Goal: Information Seeking & Learning: Learn about a topic

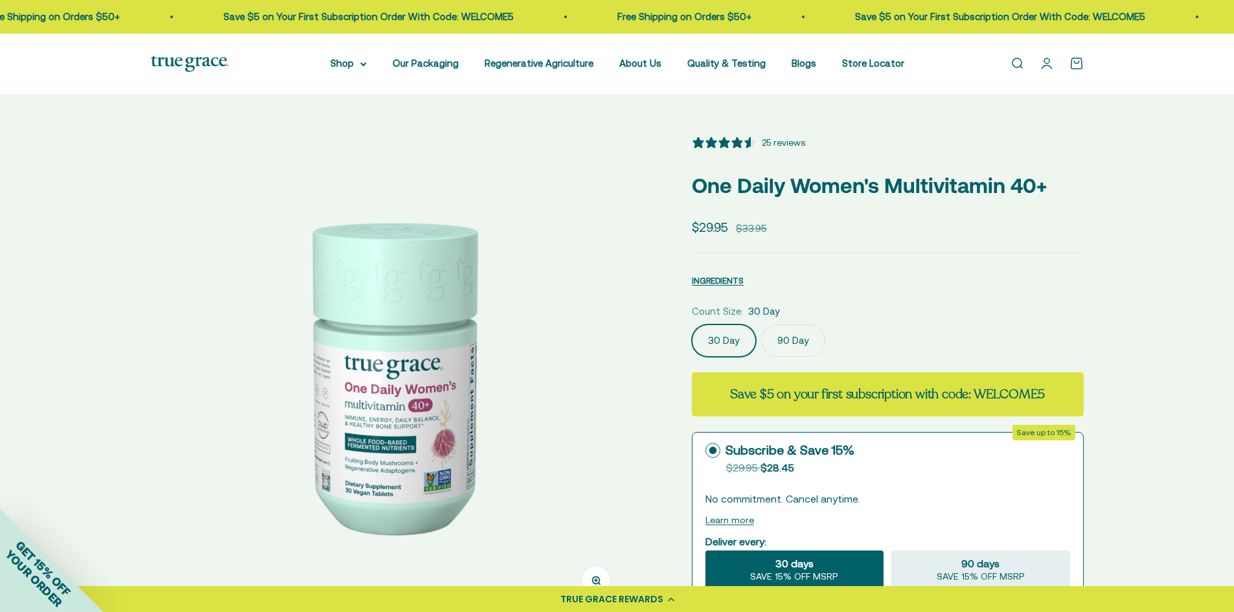
select select "3"
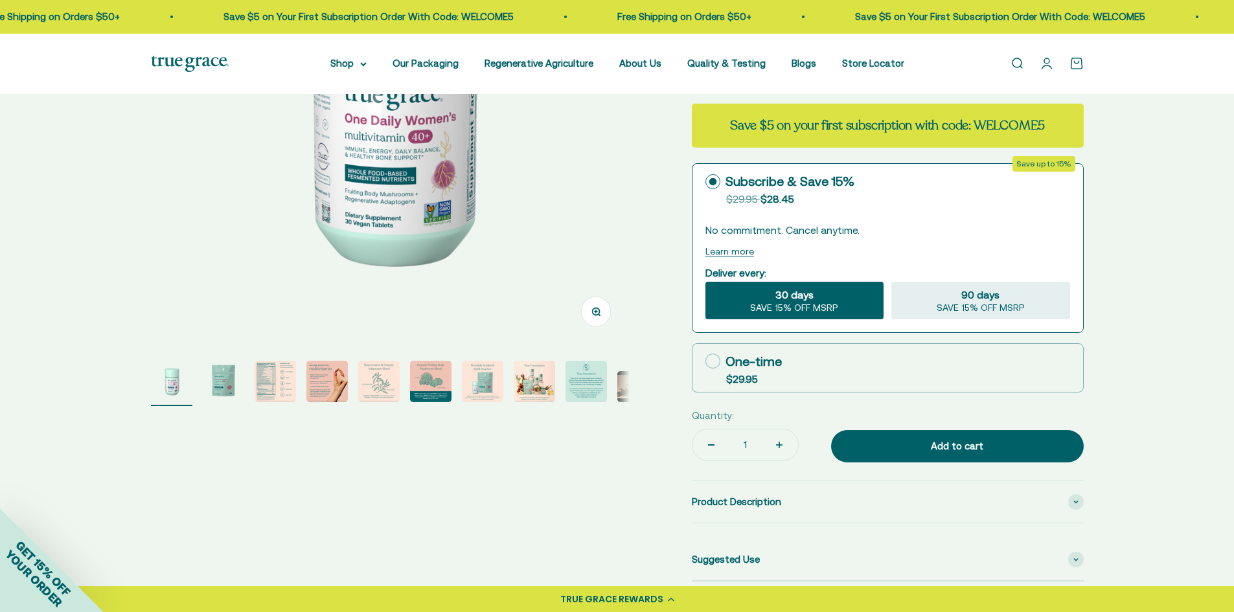
scroll to position [324, 0]
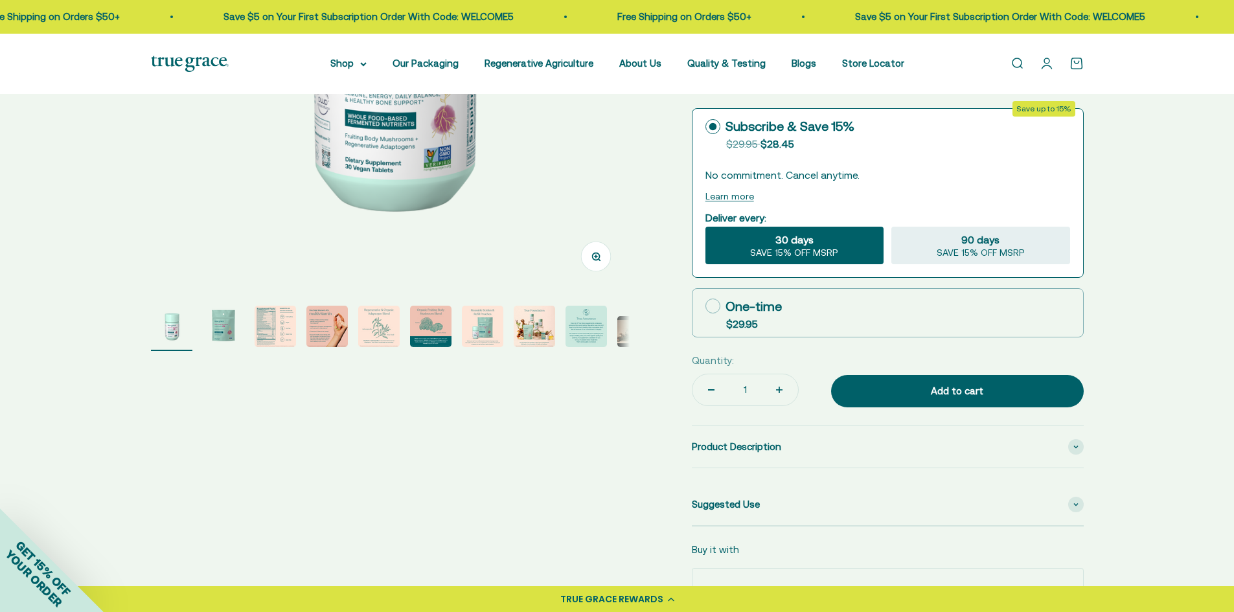
click at [218, 332] on img "Go to item 2" at bounding box center [223, 326] width 41 height 41
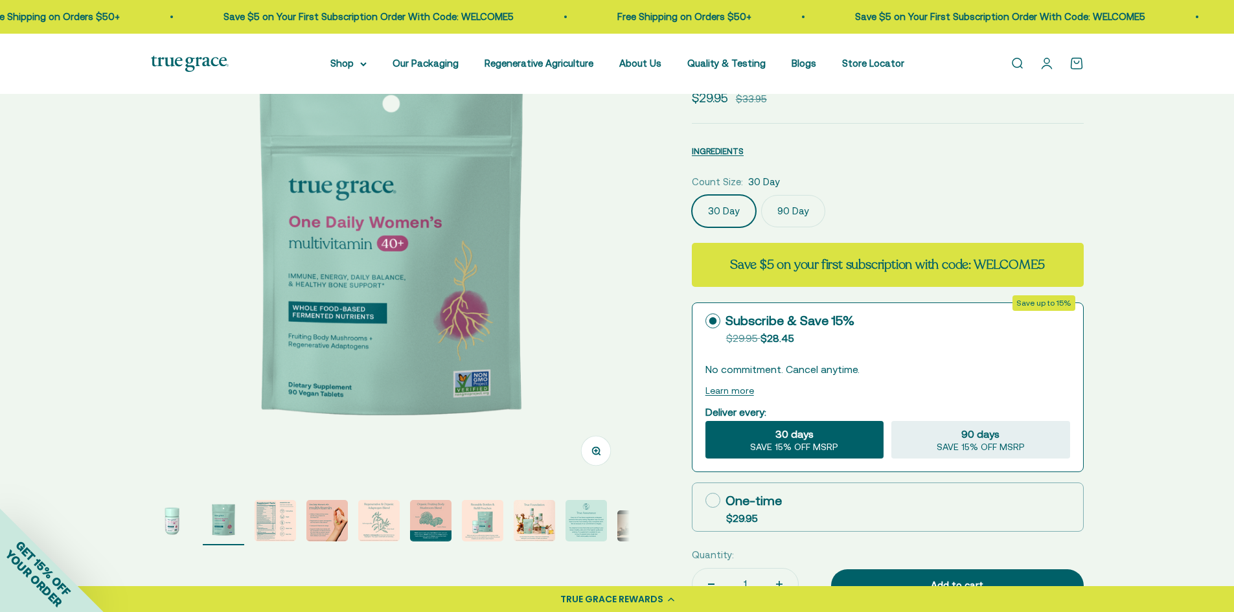
scroll to position [0, 494]
click at [276, 520] on img "Go to item 3" at bounding box center [275, 520] width 41 height 41
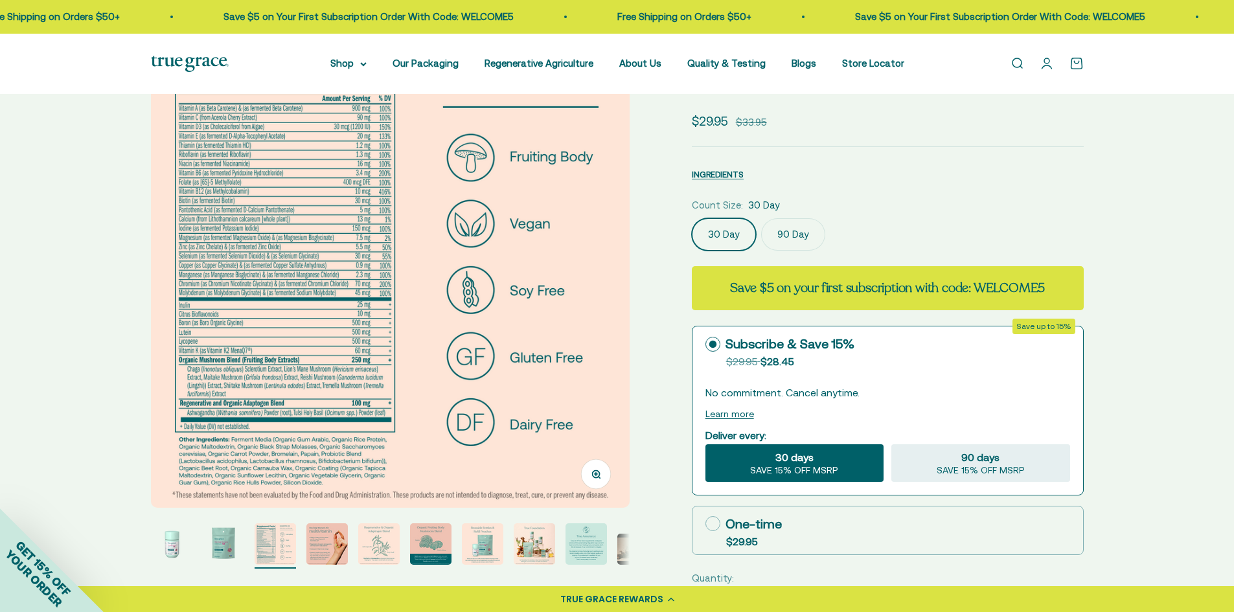
scroll to position [130, 0]
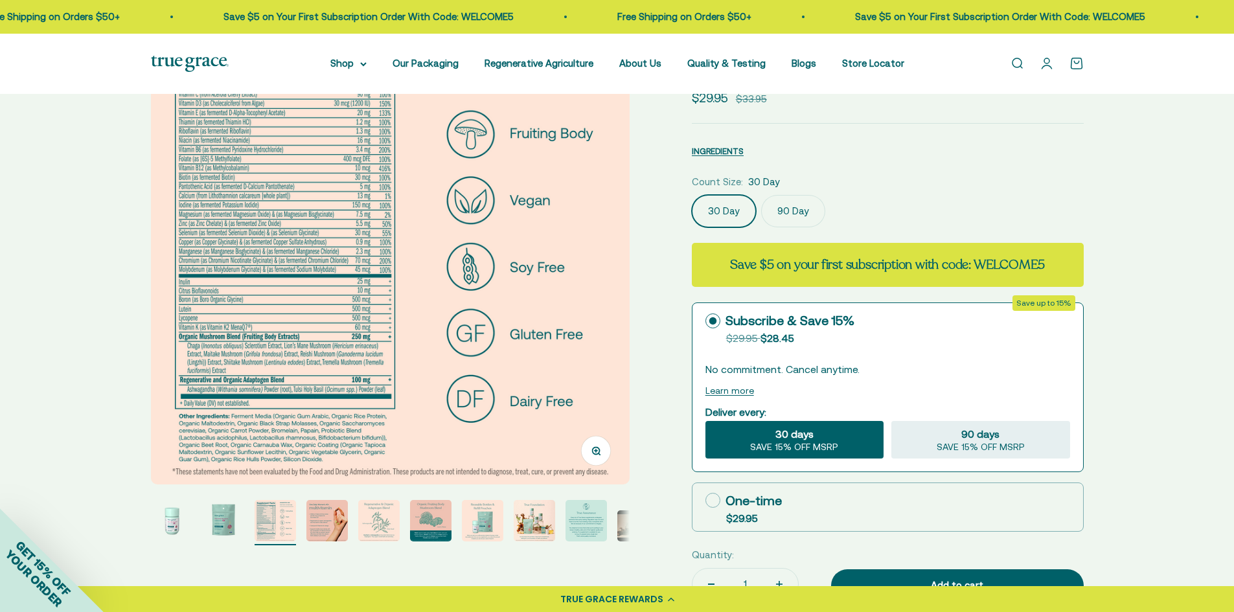
click at [321, 527] on img "Go to item 4" at bounding box center [326, 520] width 41 height 41
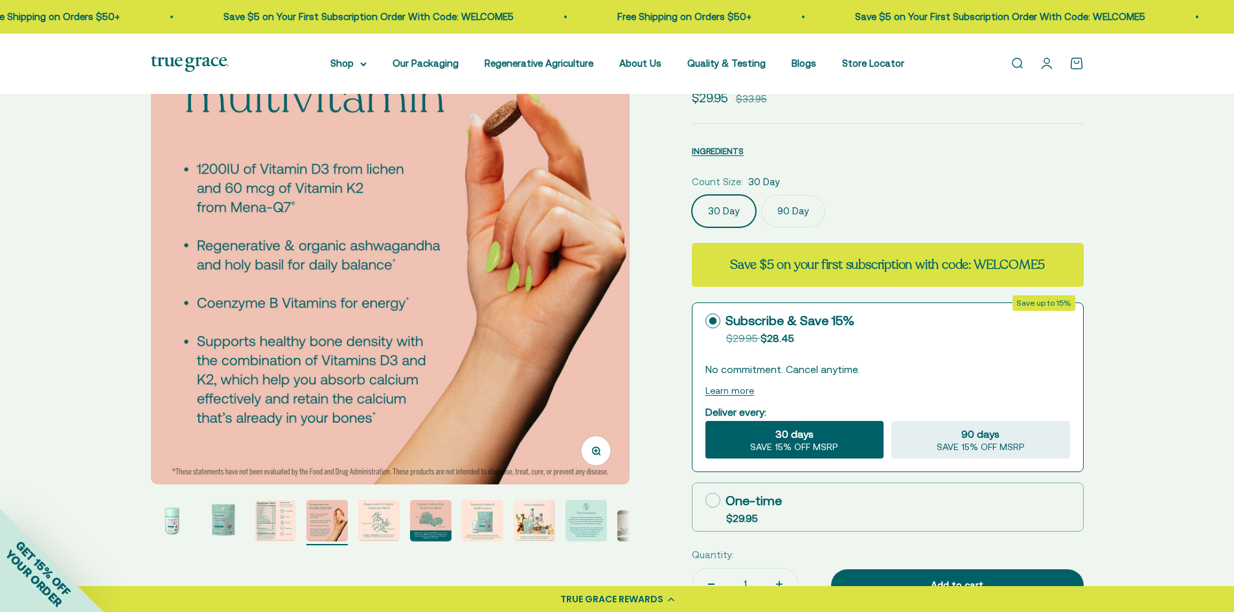
scroll to position [0, 1483]
click at [371, 525] on img "Go to item 5" at bounding box center [378, 520] width 41 height 41
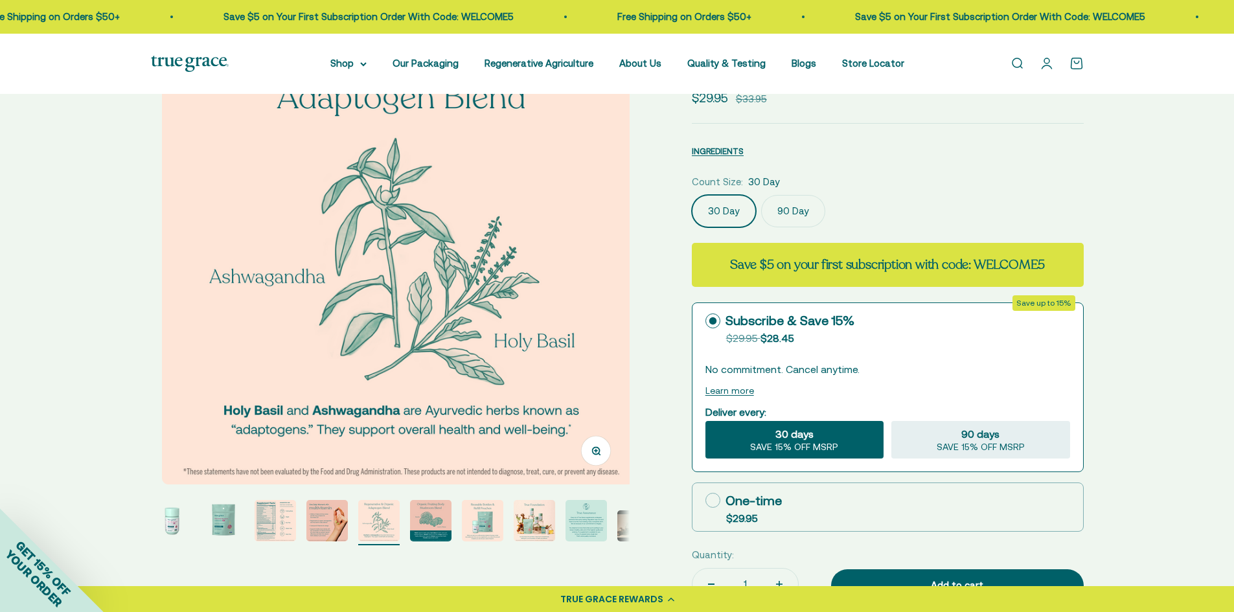
scroll to position [0, 1978]
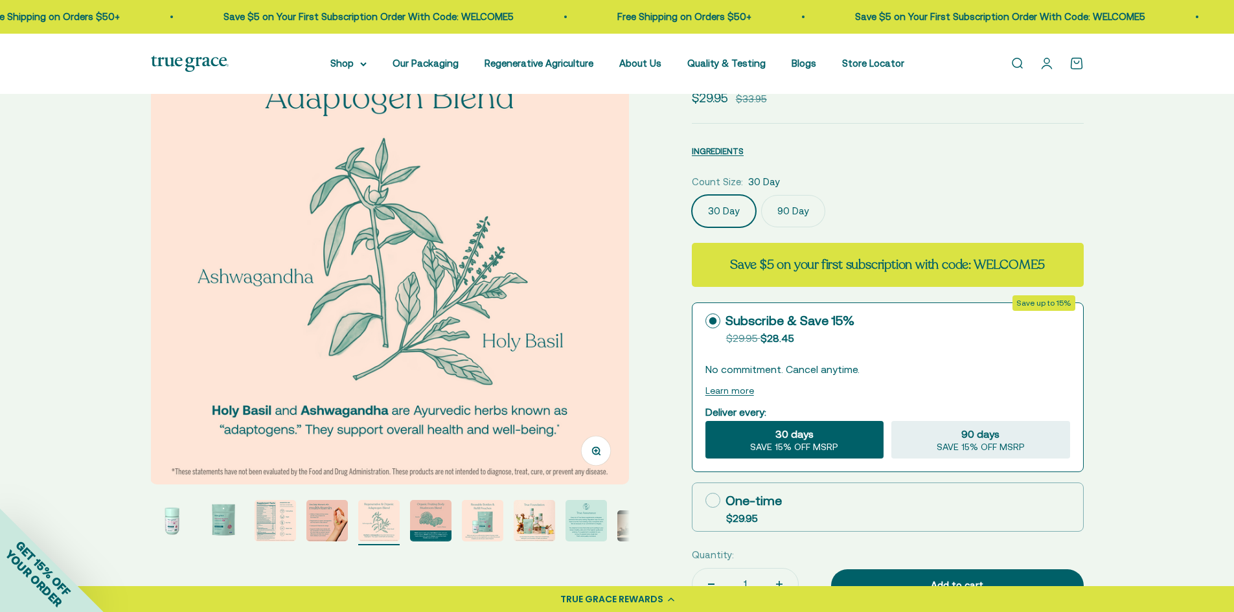
click at [437, 525] on img "Go to item 6" at bounding box center [430, 520] width 41 height 41
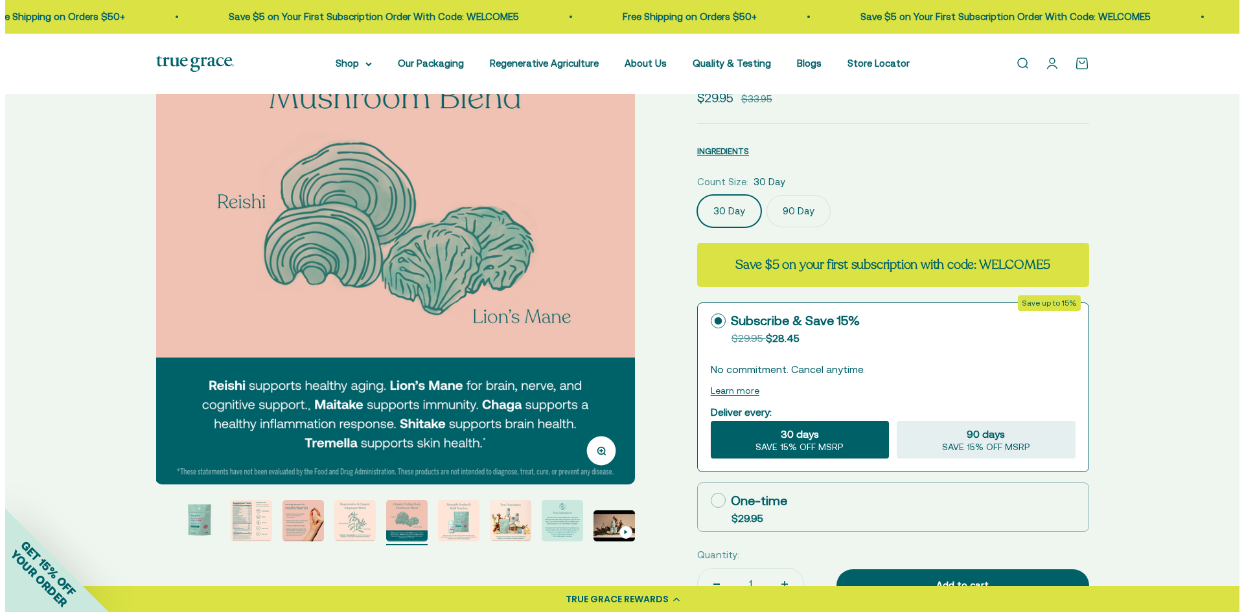
scroll to position [65, 0]
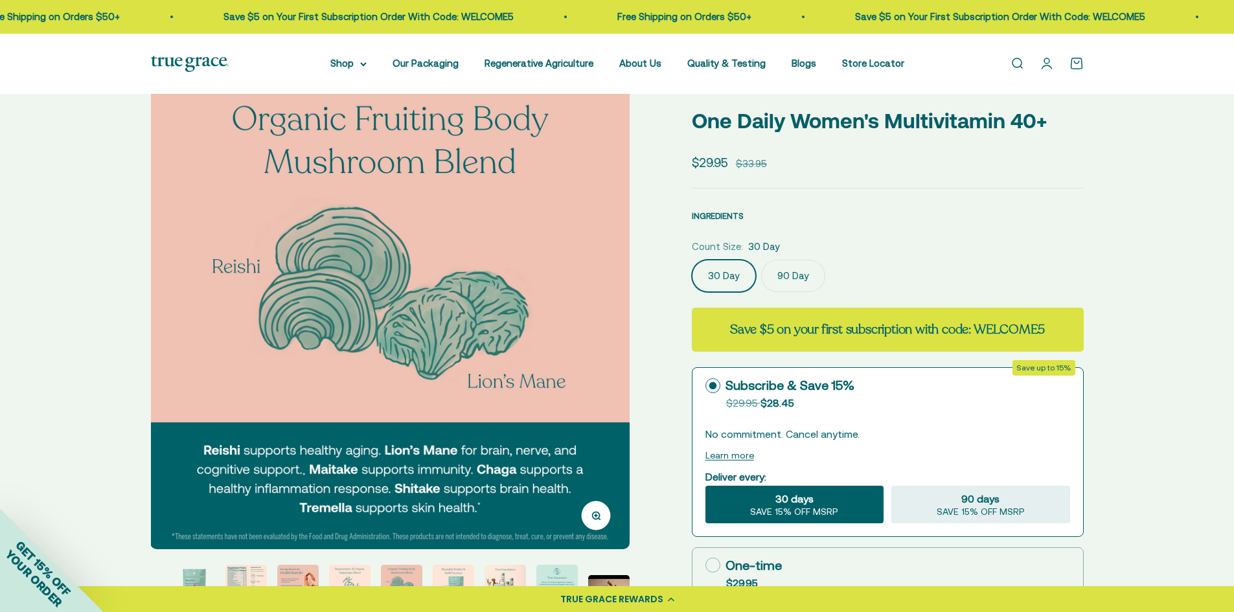
click at [728, 212] on span "INGREDIENTS" at bounding box center [718, 216] width 52 height 10
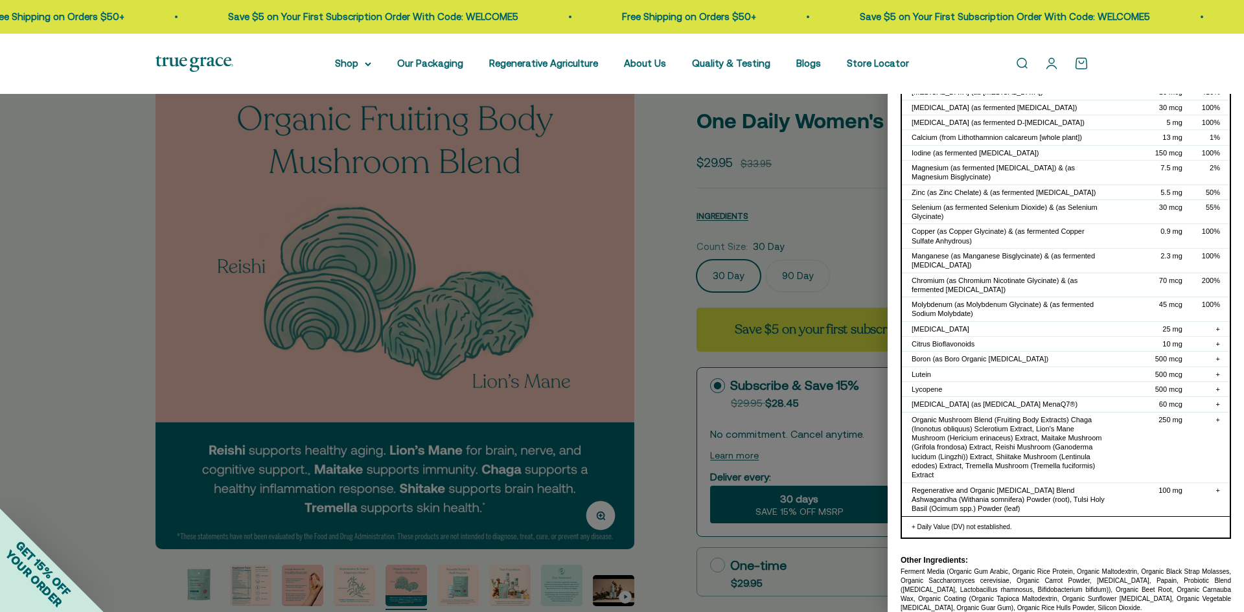
scroll to position [233, 0]
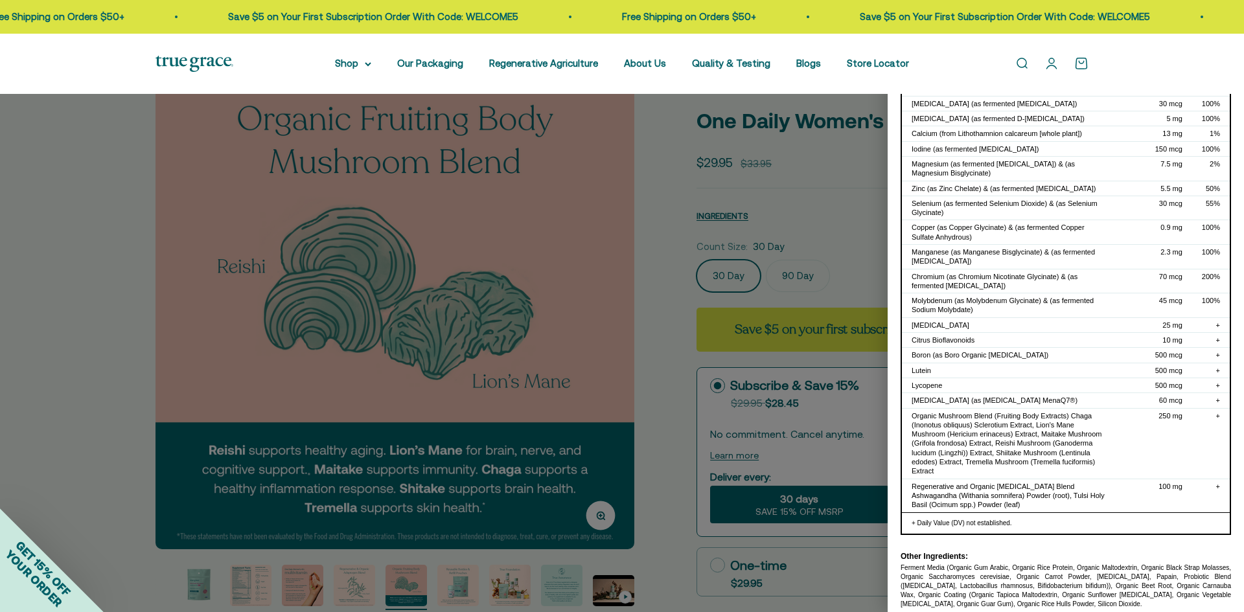
drag, startPoint x: 901, startPoint y: 558, endPoint x: 1143, endPoint y: 594, distance: 245.0
click at [1143, 594] on div "Ferment Media (Organic Gum Arabic, Organic Rice Protein, Organic Maltodextrin, …" at bounding box center [1065, 586] width 330 height 45
copy div "Ferment Media (Organic Gum Arabic, Organic Rice Protein, Organic Maltodextrin, …"
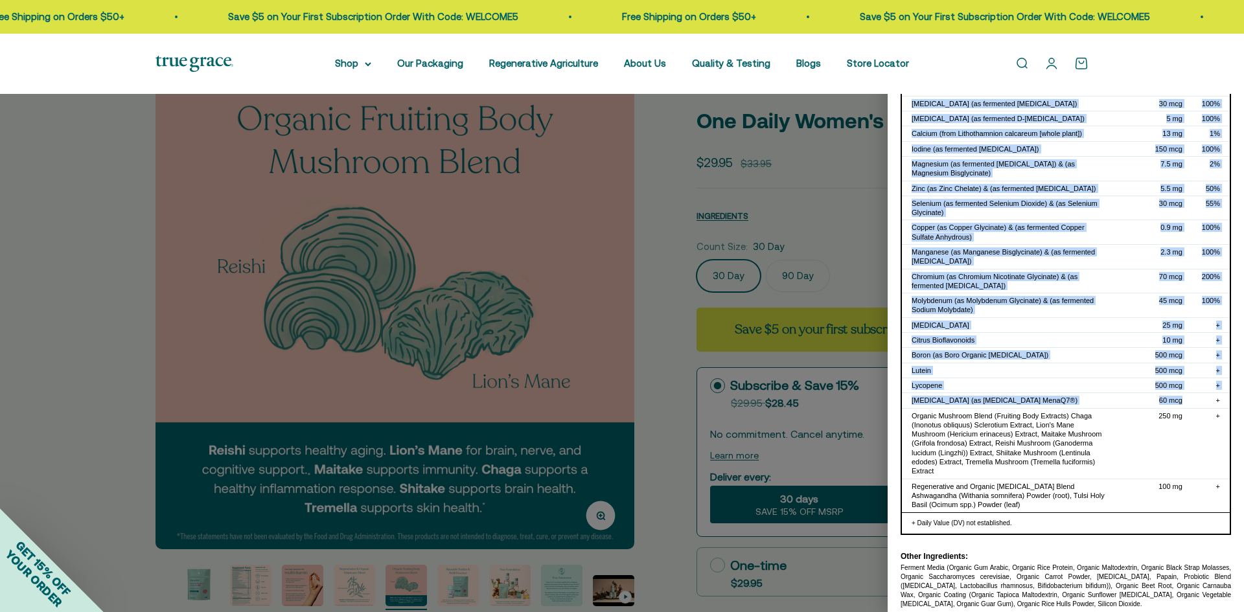
drag, startPoint x: 912, startPoint y: 168, endPoint x: 1173, endPoint y: 389, distance: 342.0
click at [1173, 389] on tbody "Vitamin A (as Beta Carotene) & (as fermented Beta Carotene) 900 mcg 100% Vitami…" at bounding box center [1066, 220] width 328 height 586
copy tbody "Vitamin A (as Beta Carotene) & (as fermented Beta Carotene) 900 mcg 100% Vitami…"
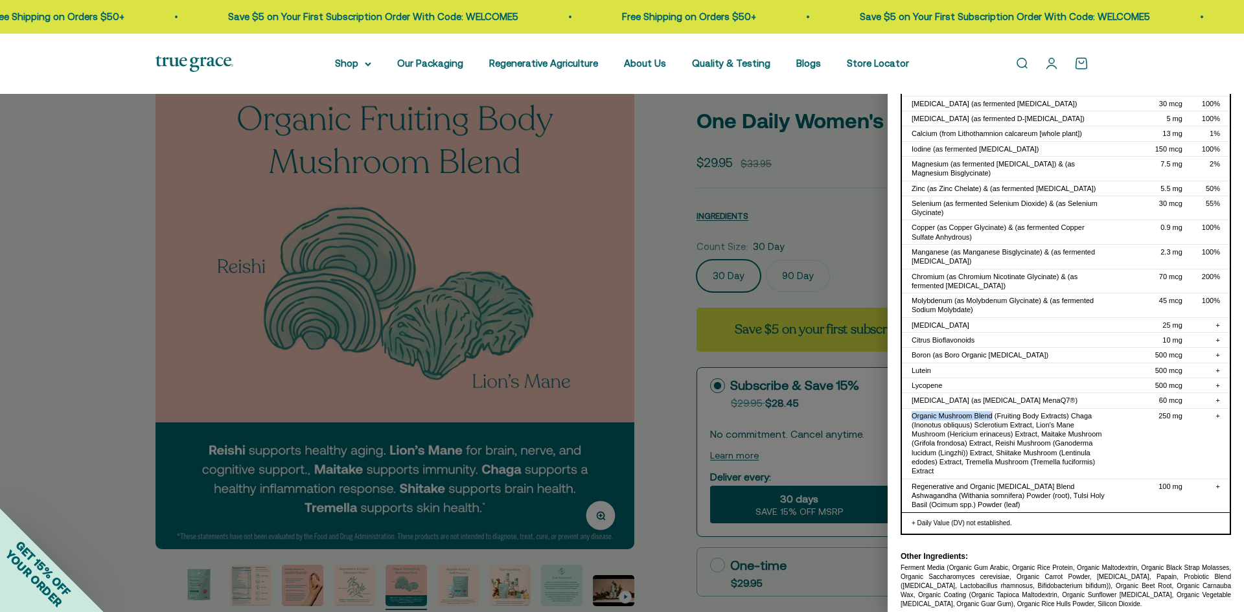
drag, startPoint x: 912, startPoint y: 405, endPoint x: 990, endPoint y: 407, distance: 78.4
click at [990, 411] on div "Organic Mushroom Blend (Fruiting Body Extracts) Chaga (Inonotus obliquus) Scler…" at bounding box center [1009, 443] width 196 height 65
copy div "Organic Mushroom Blend"
drag, startPoint x: 930, startPoint y: 477, endPoint x: 1101, endPoint y: 476, distance: 170.4
click at [1101, 479] on td "Regenerative and Organic Adaptogen Blend Ashwagandha (Withania somnifera) Powde…" at bounding box center [1010, 495] width 216 height 33
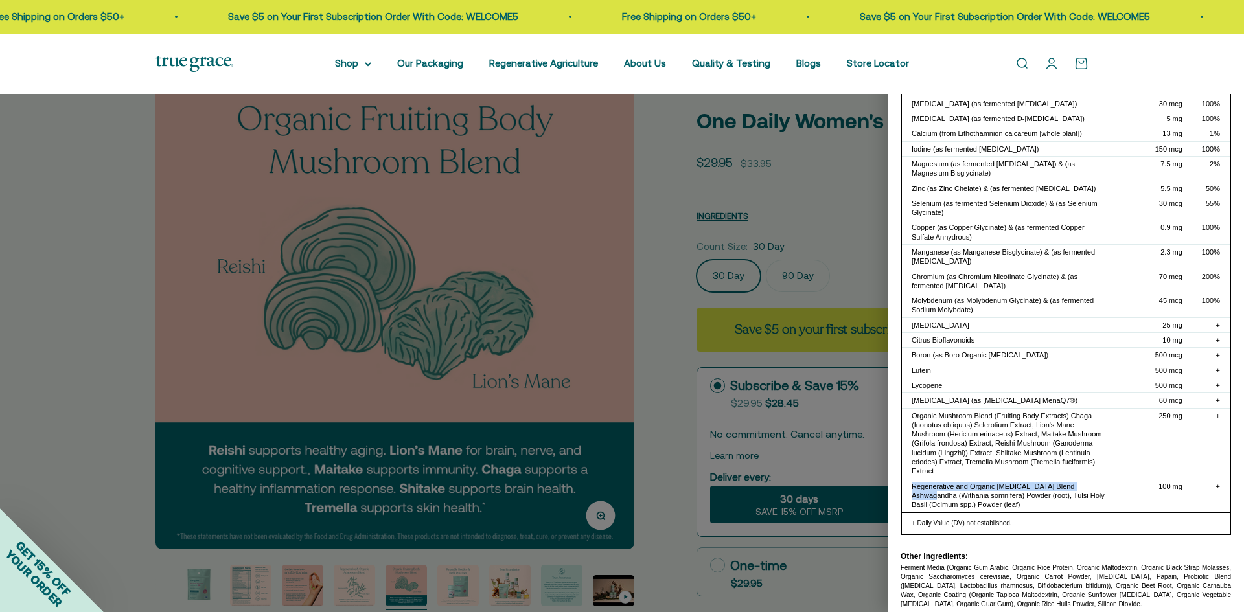
copy div "Regenerative and Organic Adaptogen Blend Ashwagandha"
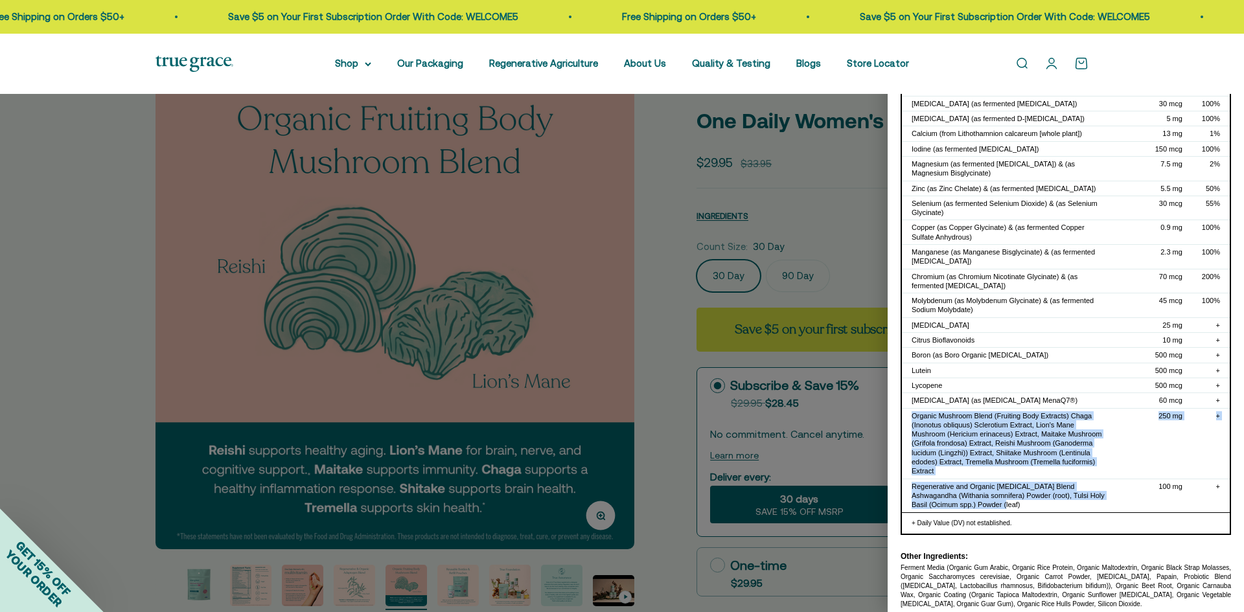
drag, startPoint x: 913, startPoint y: 408, endPoint x: 1099, endPoint y: 498, distance: 207.2
click at [1099, 498] on tbody "Vitamin A (as Beta Carotene) & (as fermented Beta Carotene) 900 mcg 100% Vitami…" at bounding box center [1066, 220] width 328 height 586
copy tbody "Organic Mushroom Blend (Fruiting Body Extracts) Chaga (Inonotus obliquus) Scler…"
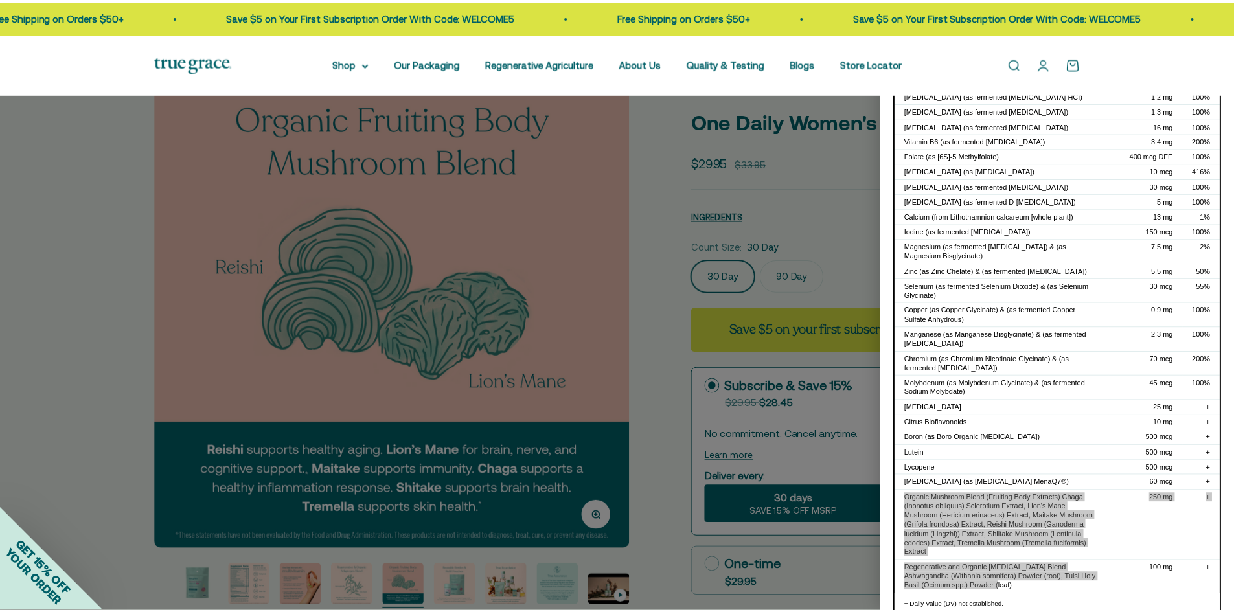
scroll to position [0, 0]
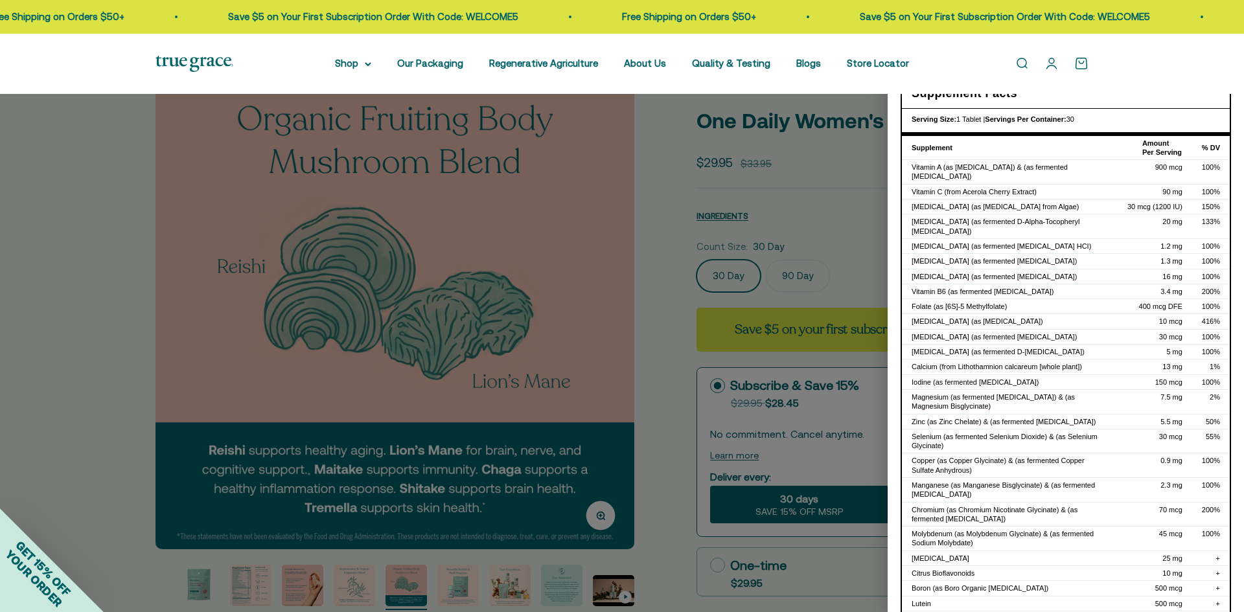
click at [865, 227] on div at bounding box center [622, 306] width 1244 height 612
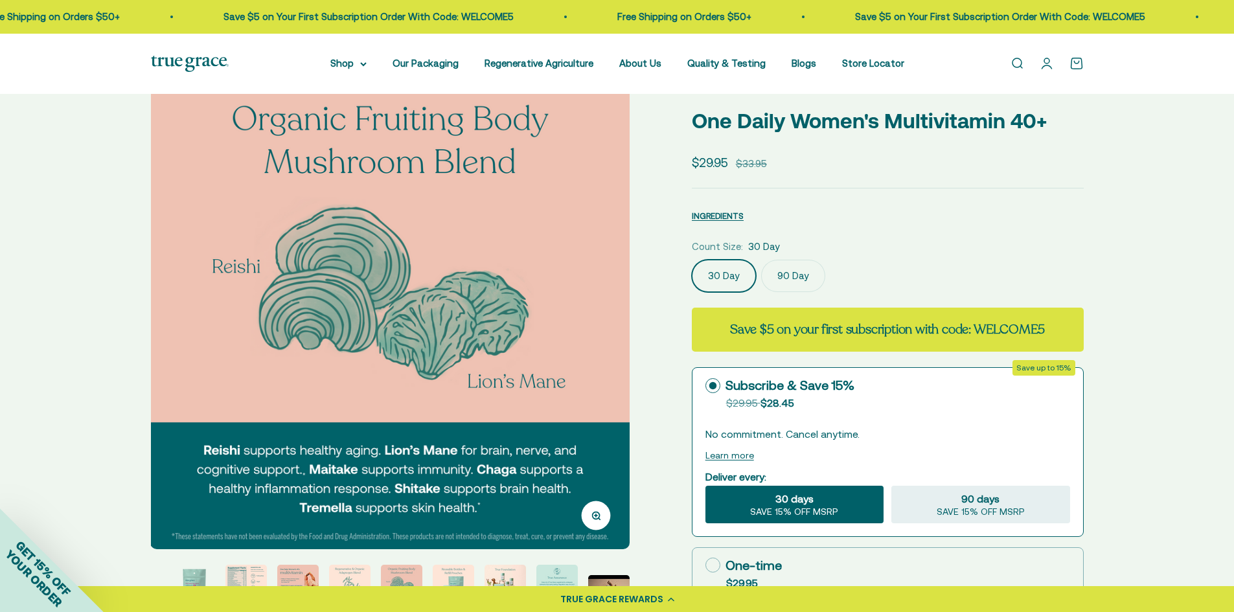
click at [773, 271] on label "90 Day" at bounding box center [793, 276] width 64 height 32
click at [692, 260] on input "90 Day" at bounding box center [691, 259] width 1 height 1
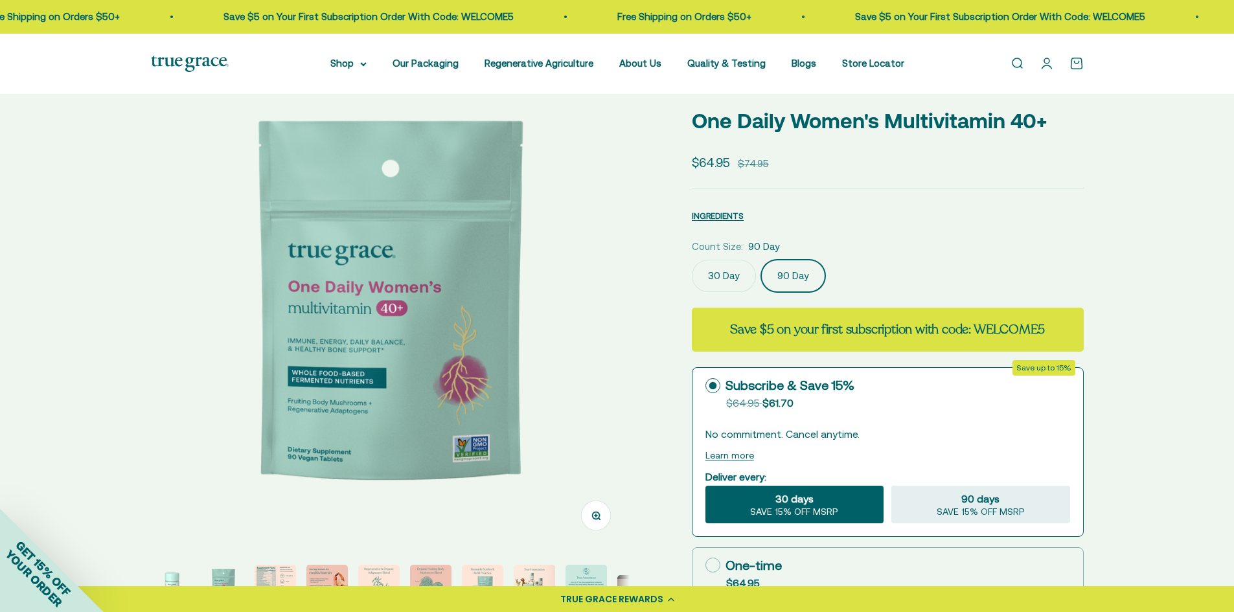
click at [739, 276] on label "30 Day" at bounding box center [724, 276] width 64 height 32
click at [692, 260] on input "30 Day" at bounding box center [691, 259] width 1 height 1
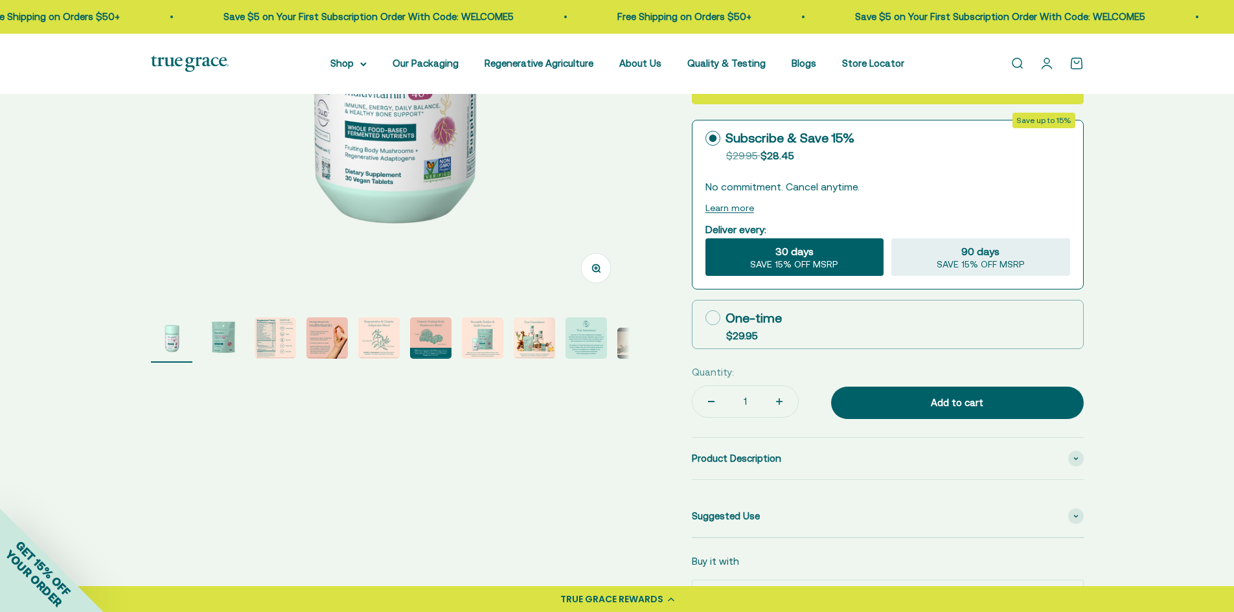
scroll to position [324, 0]
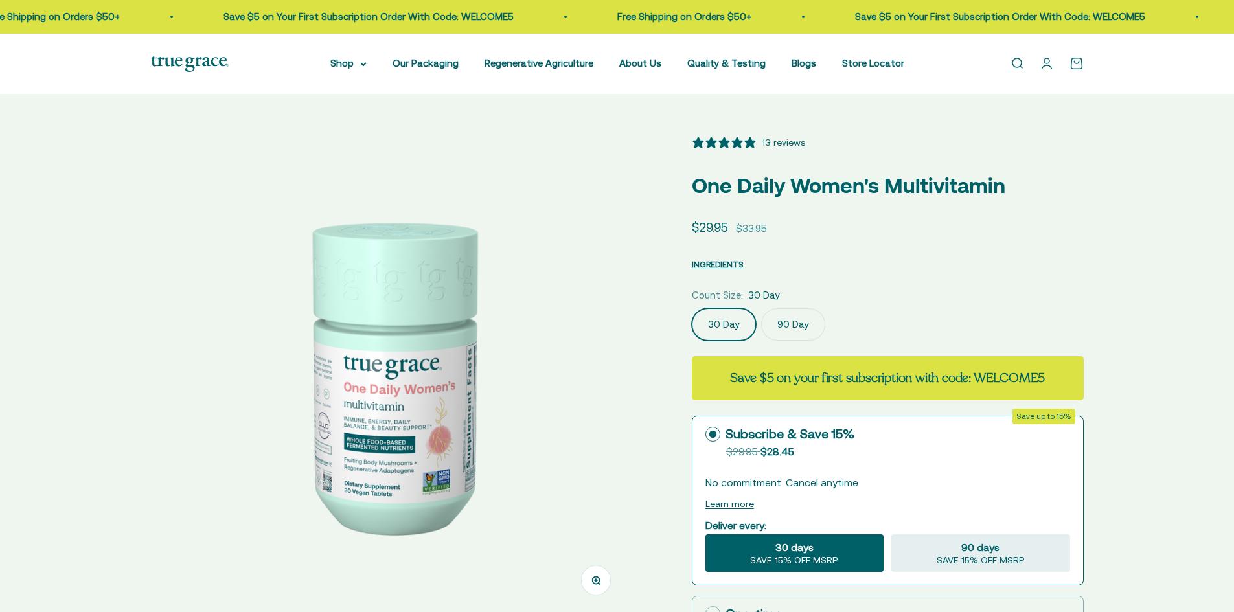
select select "3"
drag, startPoint x: 736, startPoint y: 266, endPoint x: 911, endPoint y: 266, distance: 175.5
click at [911, 266] on div "INGREDIENTS Nutritional Information × Supplement Facts Serving Size: 1 Tablet |…" at bounding box center [888, 262] width 392 height 19
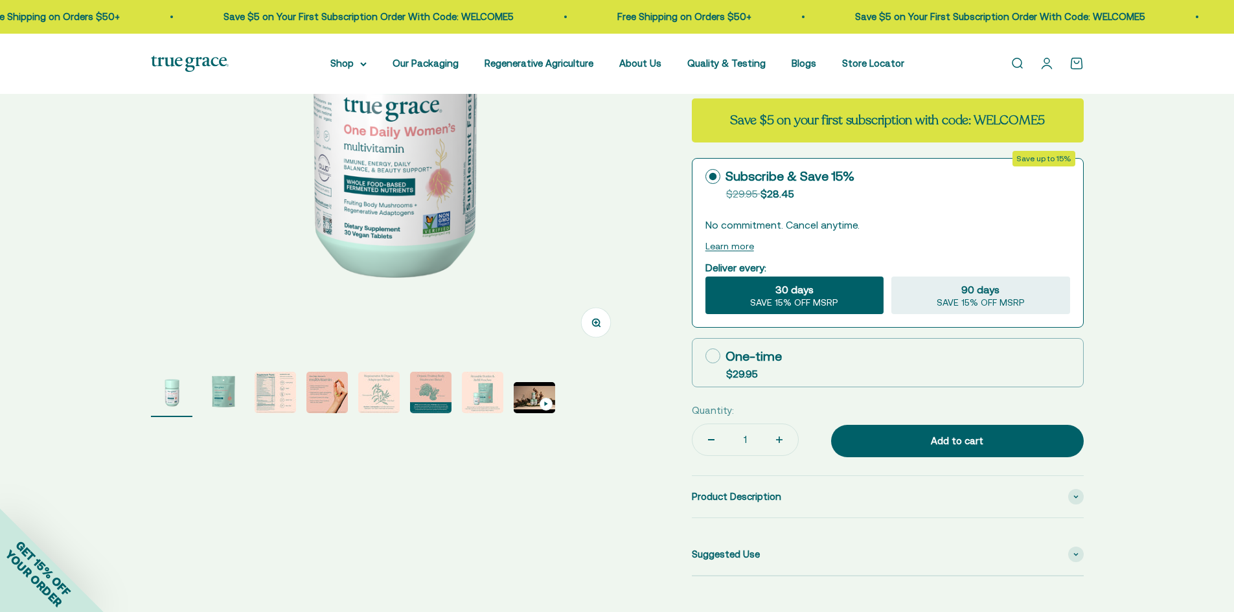
scroll to position [259, 0]
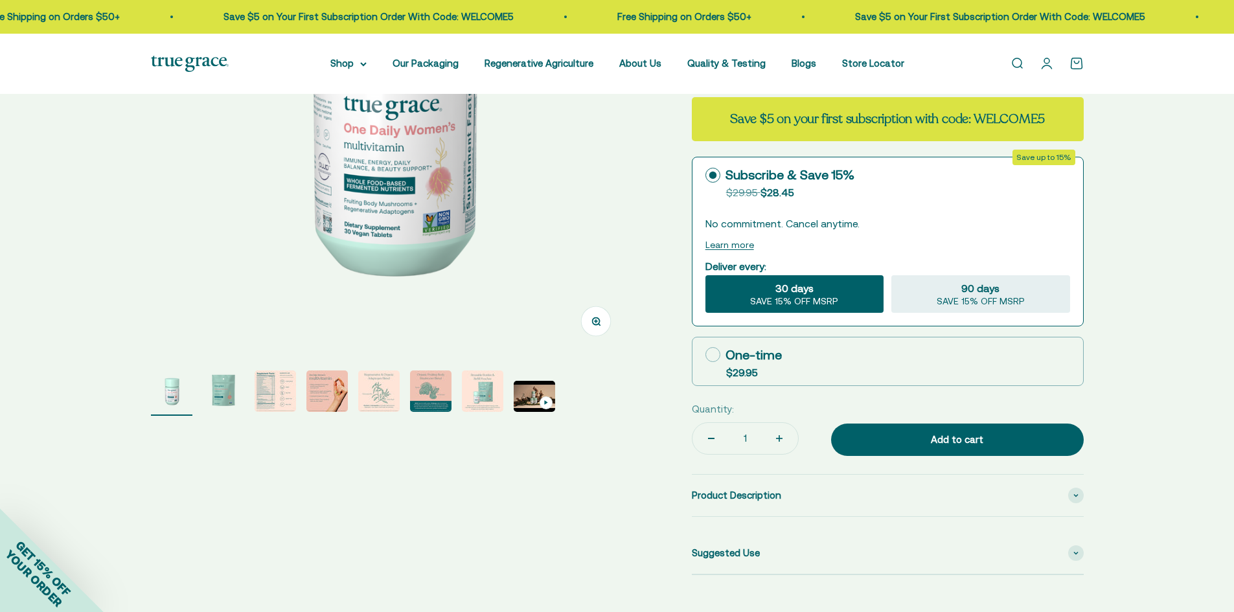
click at [216, 401] on img "Go to item 2" at bounding box center [223, 391] width 41 height 41
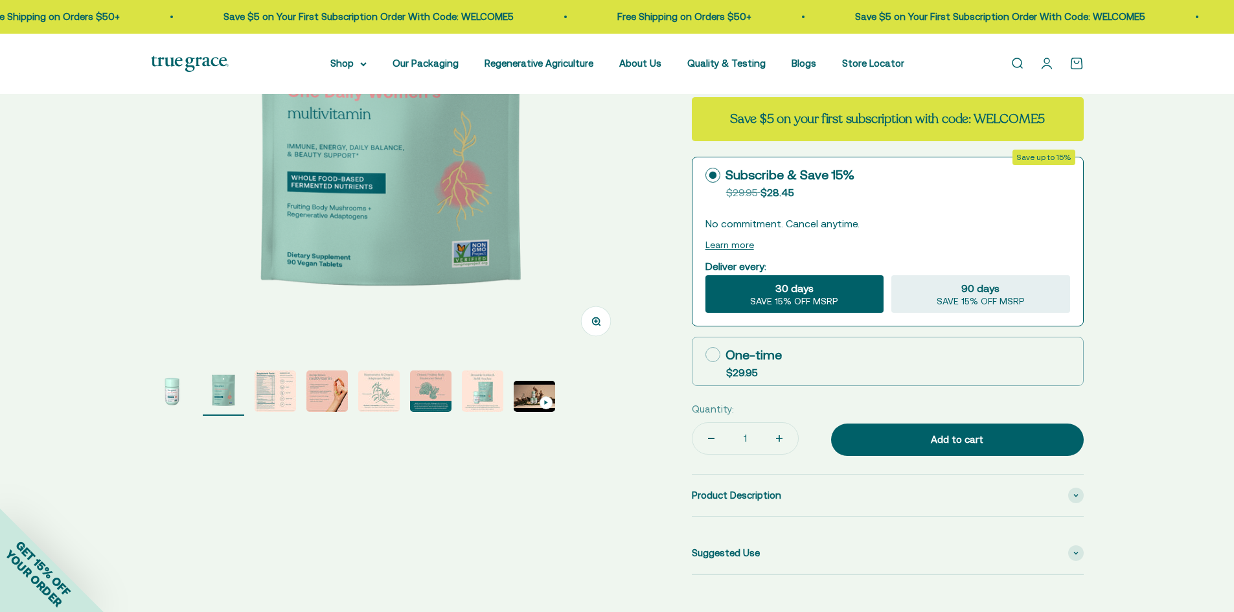
click at [274, 389] on img "Go to item 3" at bounding box center [275, 391] width 41 height 41
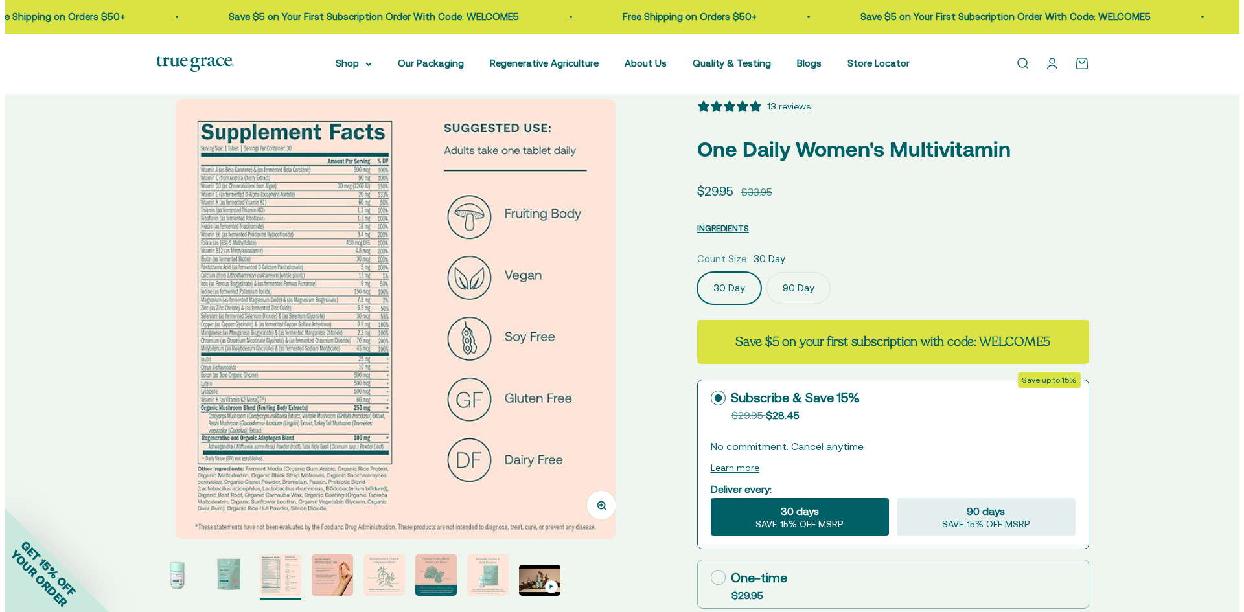
scroll to position [65, 0]
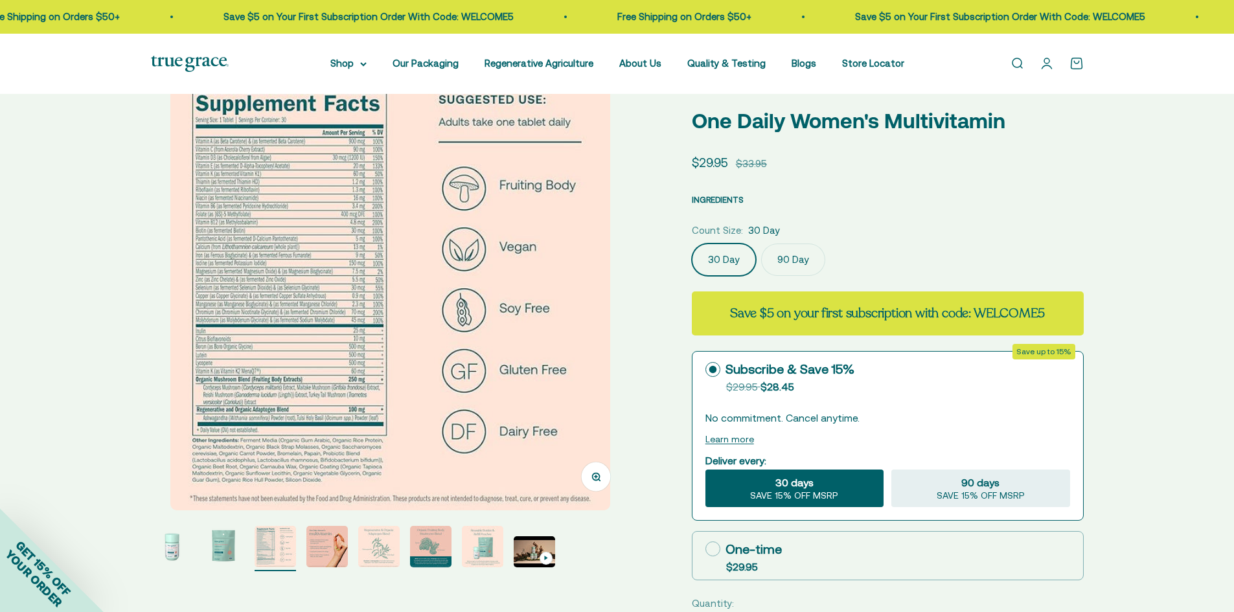
click at [739, 200] on span "INGREDIENTS" at bounding box center [718, 200] width 52 height 10
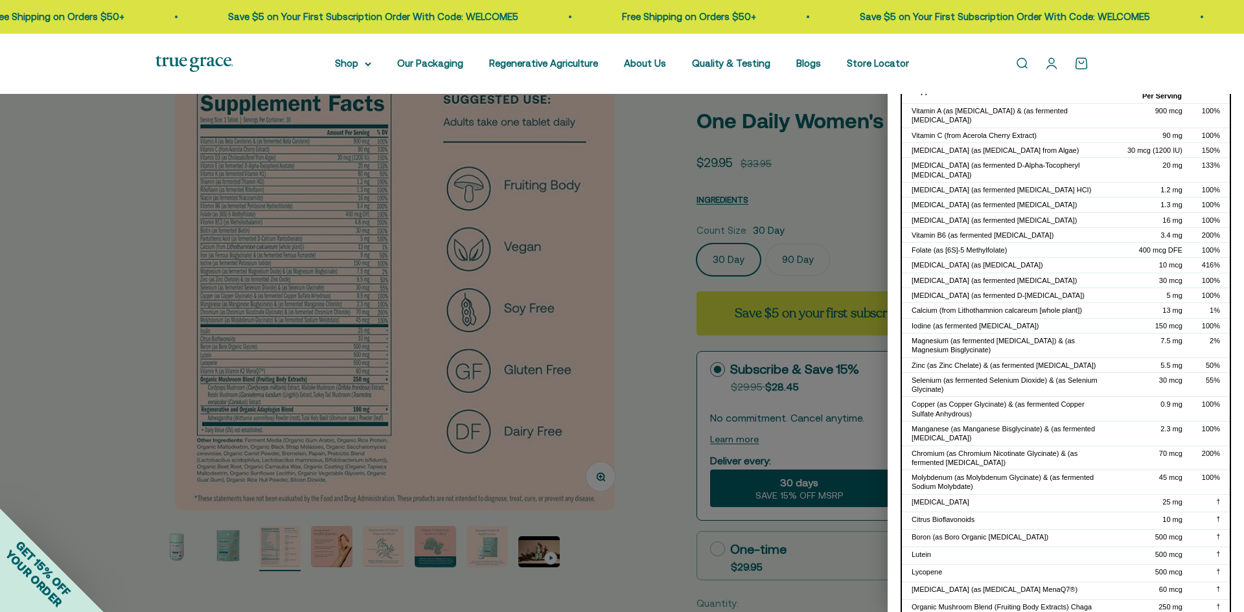
scroll to position [261, 0]
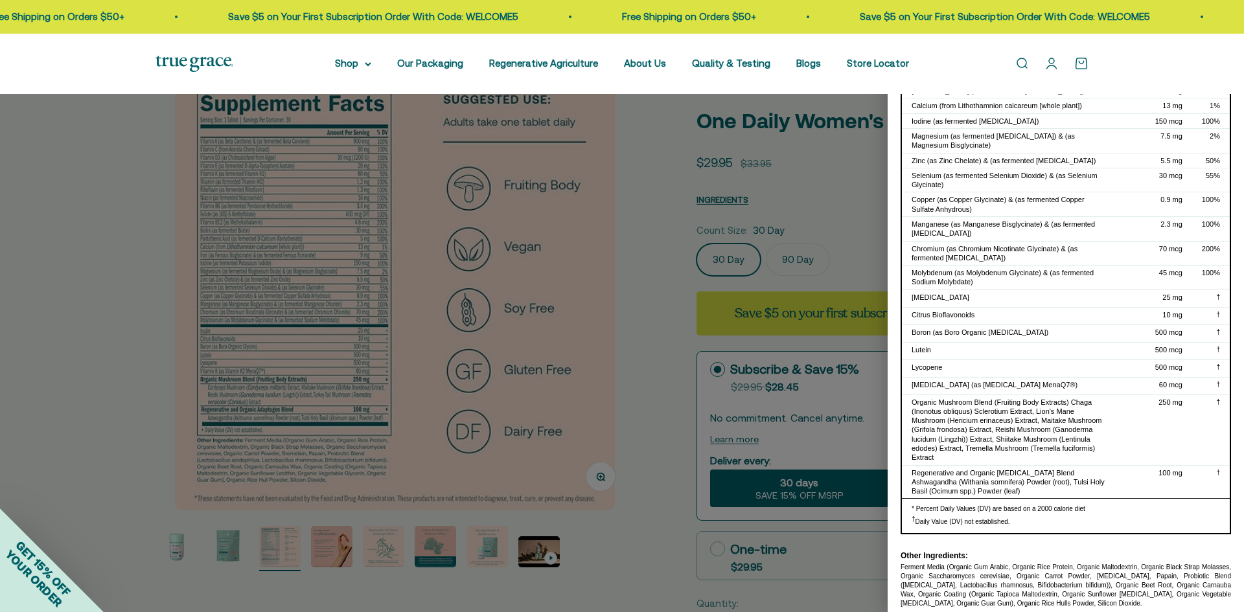
drag, startPoint x: 902, startPoint y: 560, endPoint x: 1139, endPoint y: 593, distance: 239.4
click at [1139, 593] on div "Ferment Media (Organic Gum Arabic, Organic Rice Protein, Organic Maltodextrin, …" at bounding box center [1065, 585] width 330 height 45
copy div "Ferment Media (Organic Gum Arabic, Organic Rice Protein, Organic Maltodextrin, …"
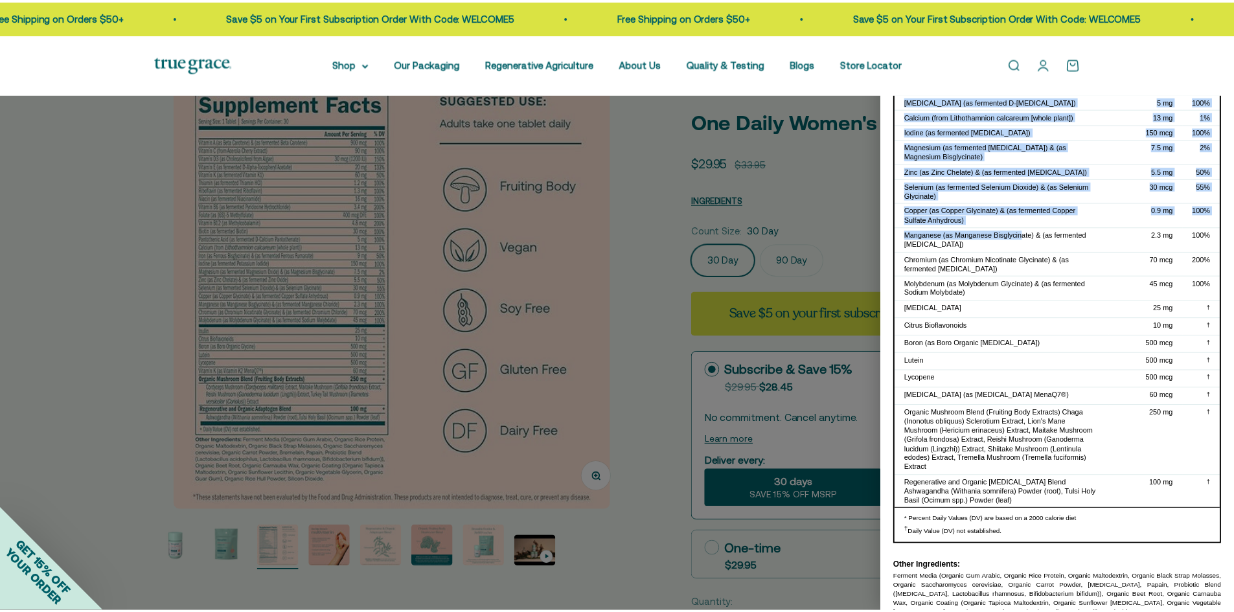
scroll to position [259, 0]
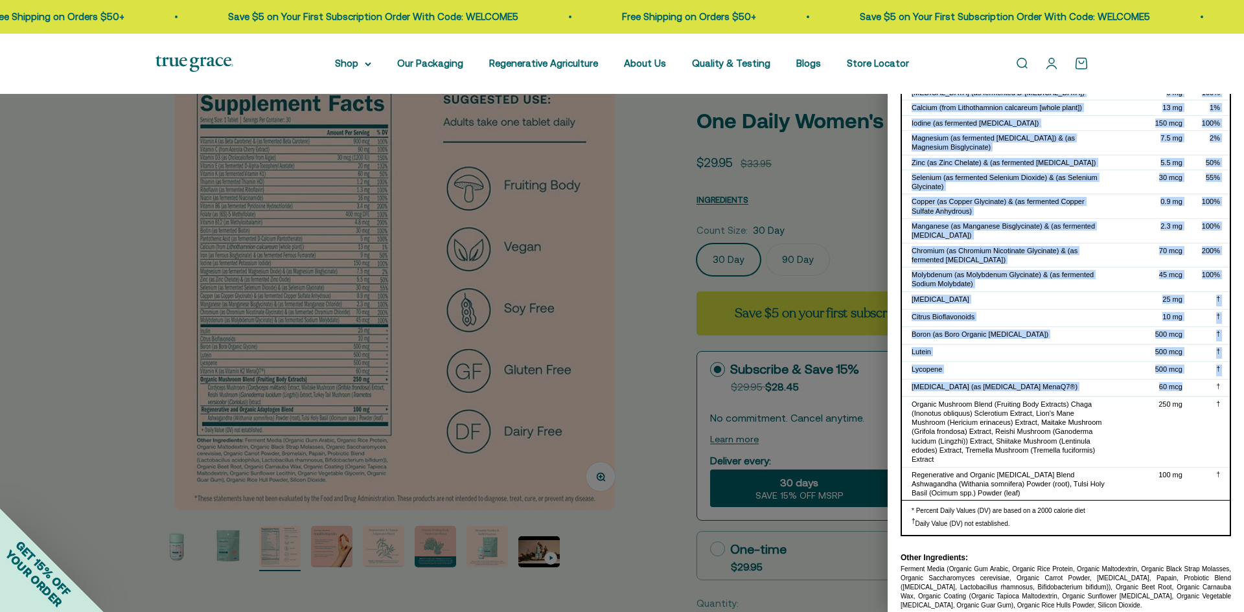
drag, startPoint x: 912, startPoint y: 165, endPoint x: 1173, endPoint y: 383, distance: 340.7
click at [1173, 383] on tbody "Vitamin A (as Beta Carotene) & (as fermented Beta Carotene) 900 mcg 100% Vitami…" at bounding box center [1066, 201] width 328 height 600
copy tbody "Vitamin A (as Beta Carotene) & (as fermented Beta Carotene) 900 mcg 100% Vitami…"
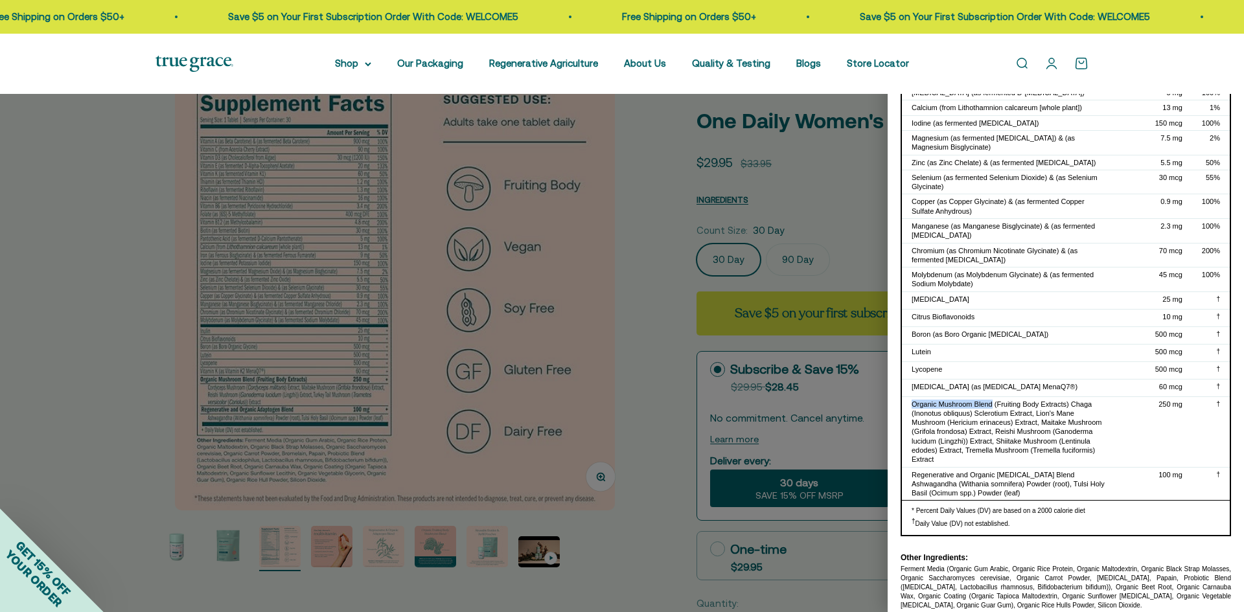
drag, startPoint x: 912, startPoint y: 396, endPoint x: 992, endPoint y: 396, distance: 79.7
click at [992, 400] on div "Organic Mushroom Blend (Fruiting Body Extracts) Chaga (Inonotus obliquus) Scler…" at bounding box center [1009, 432] width 196 height 65
copy div "Organic Mushroom Blend"
drag, startPoint x: 912, startPoint y: 463, endPoint x: 1053, endPoint y: 466, distance: 141.2
click at [1053, 470] on div "Regenerative and Organic Adaptogen Blend Ashwagandha (Withania somnifera) Powde…" at bounding box center [1009, 484] width 196 height 28
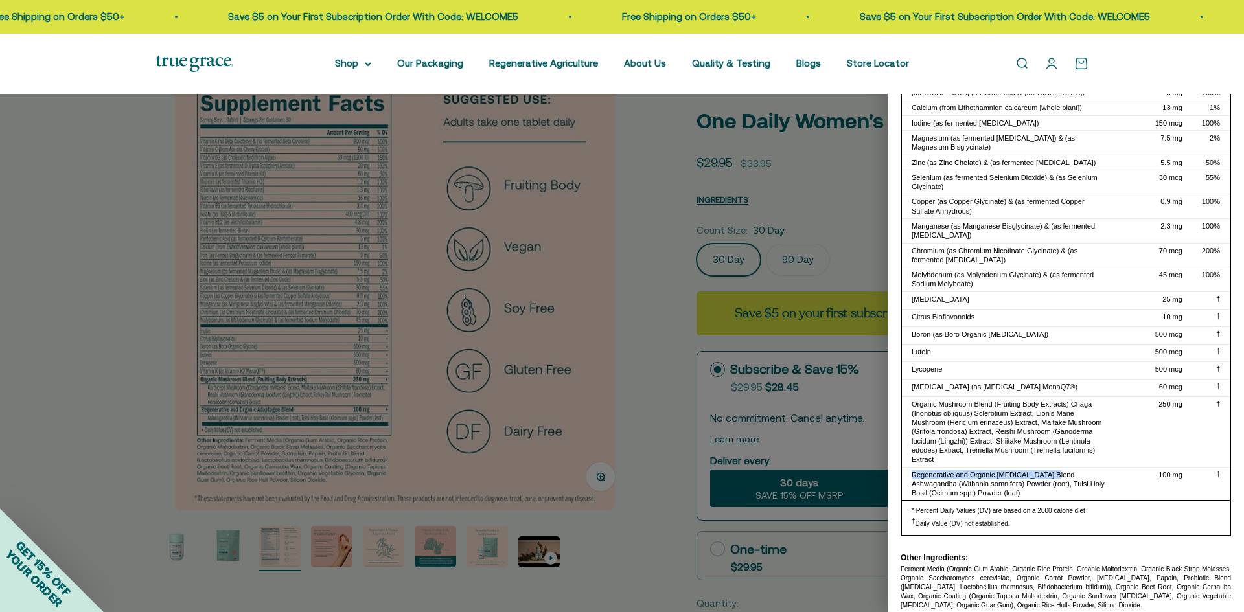
copy div "Regenerative and Organic Adaptogen Blend"
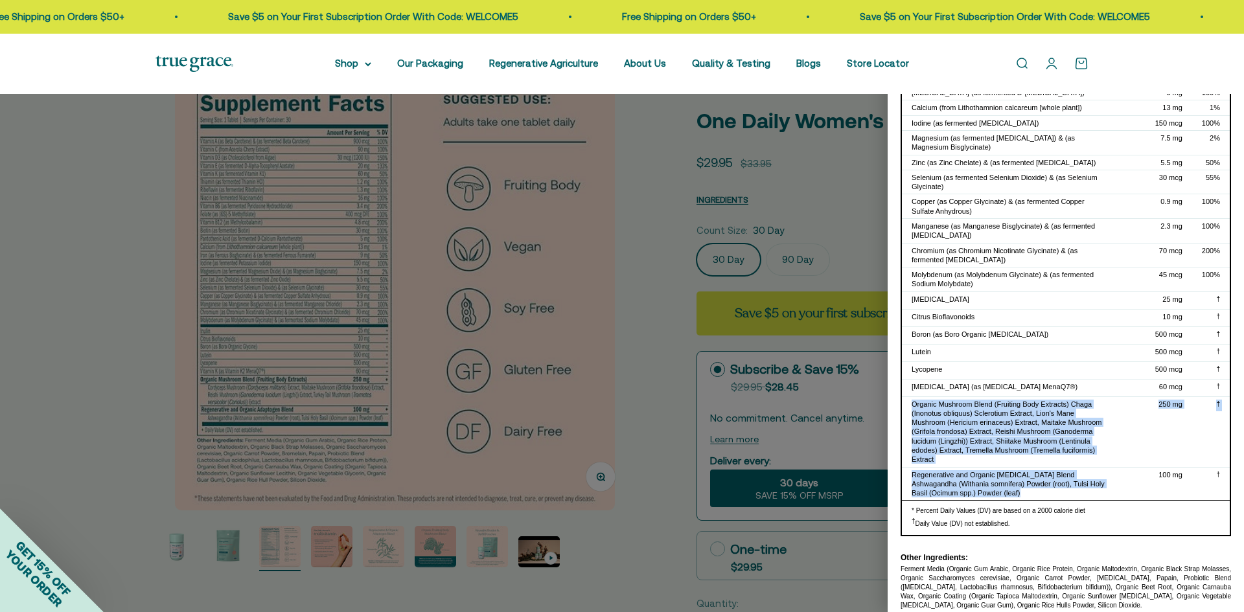
drag, startPoint x: 913, startPoint y: 397, endPoint x: 1107, endPoint y: 477, distance: 210.3
click at [1107, 477] on tbody "Vitamin A (as Beta Carotene) & (as fermented Beta Carotene) 900 mcg 100% Vitami…" at bounding box center [1066, 201] width 328 height 600
copy tbody "Organic Mushroom Blend (Fruiting Body Extracts) Chaga (Inonotus obliquus) Scler…"
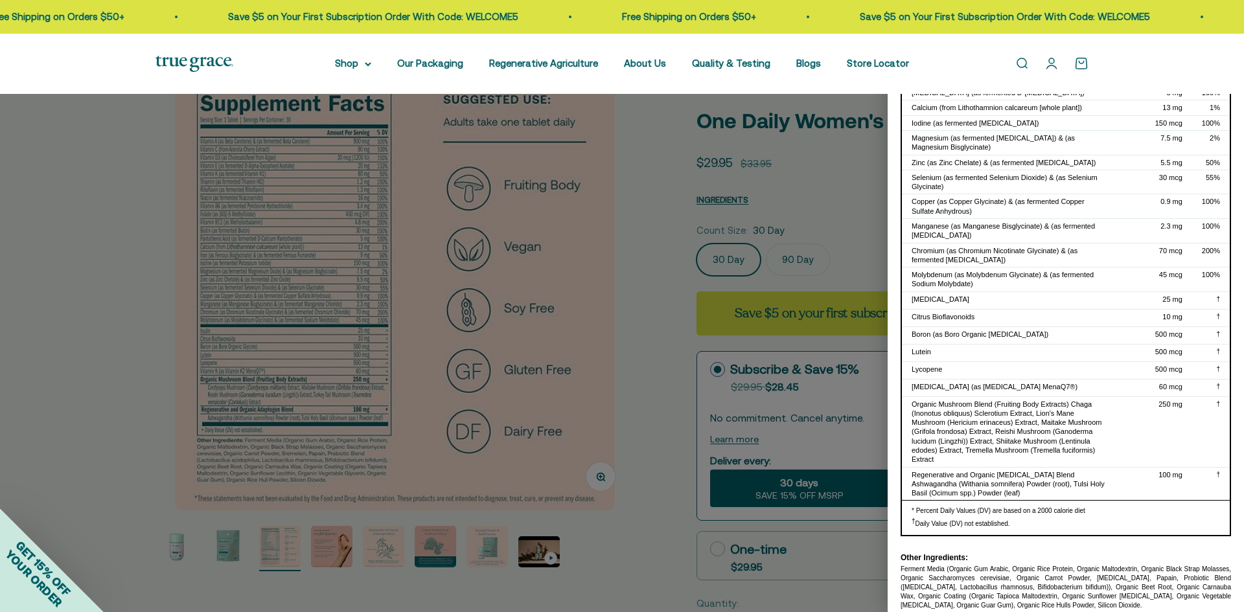
click at [172, 545] on div at bounding box center [622, 306] width 1244 height 612
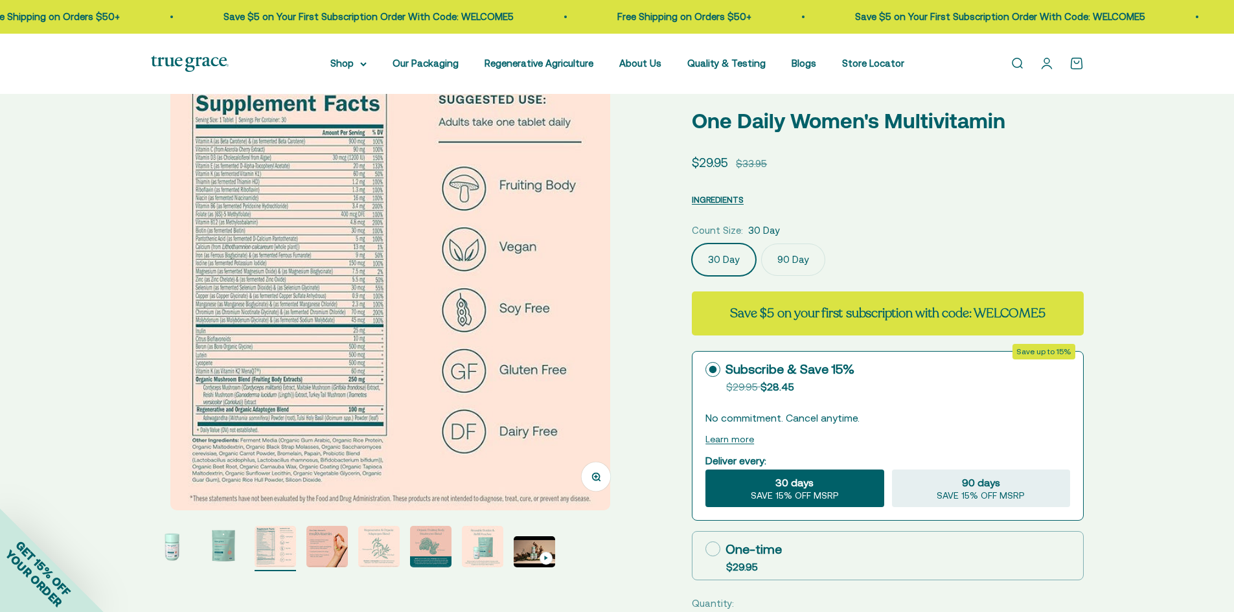
click at [172, 545] on img "Go to item 1" at bounding box center [171, 546] width 41 height 41
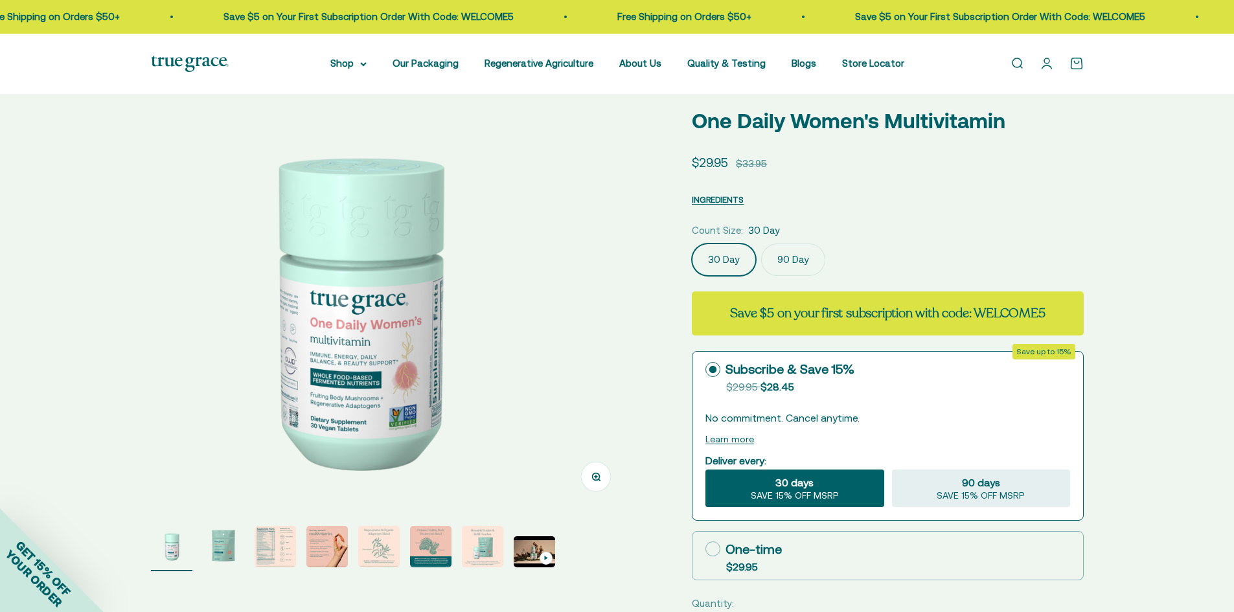
scroll to position [0, 0]
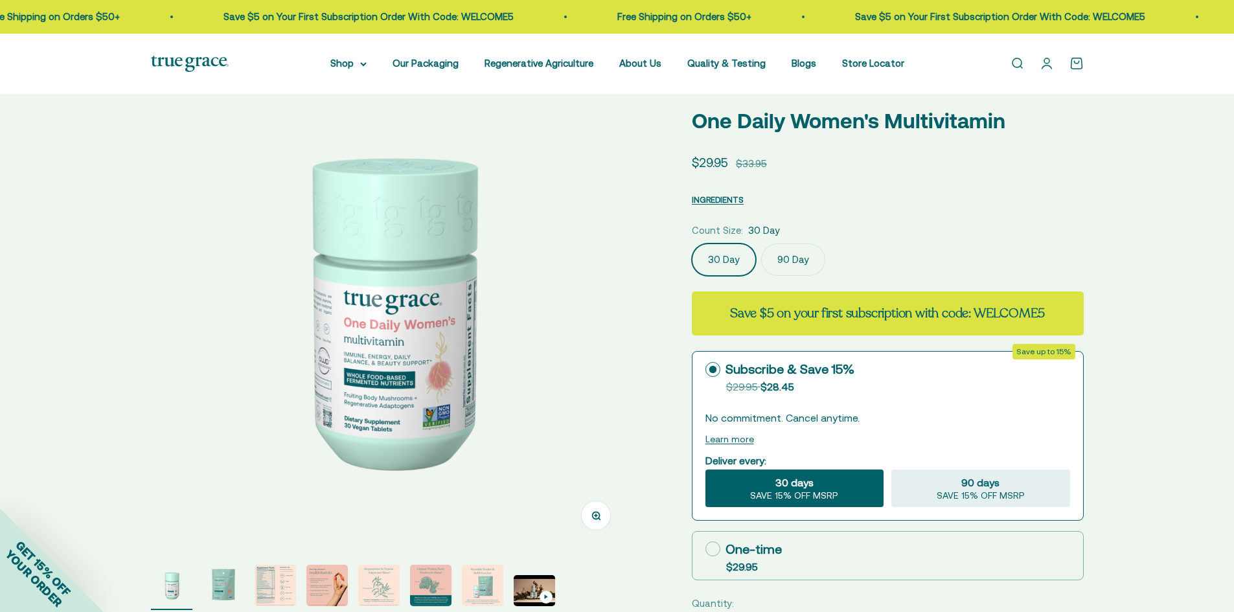
click at [793, 257] on label "90 Day" at bounding box center [793, 260] width 64 height 32
click at [692, 244] on input "90 Day" at bounding box center [691, 243] width 1 height 1
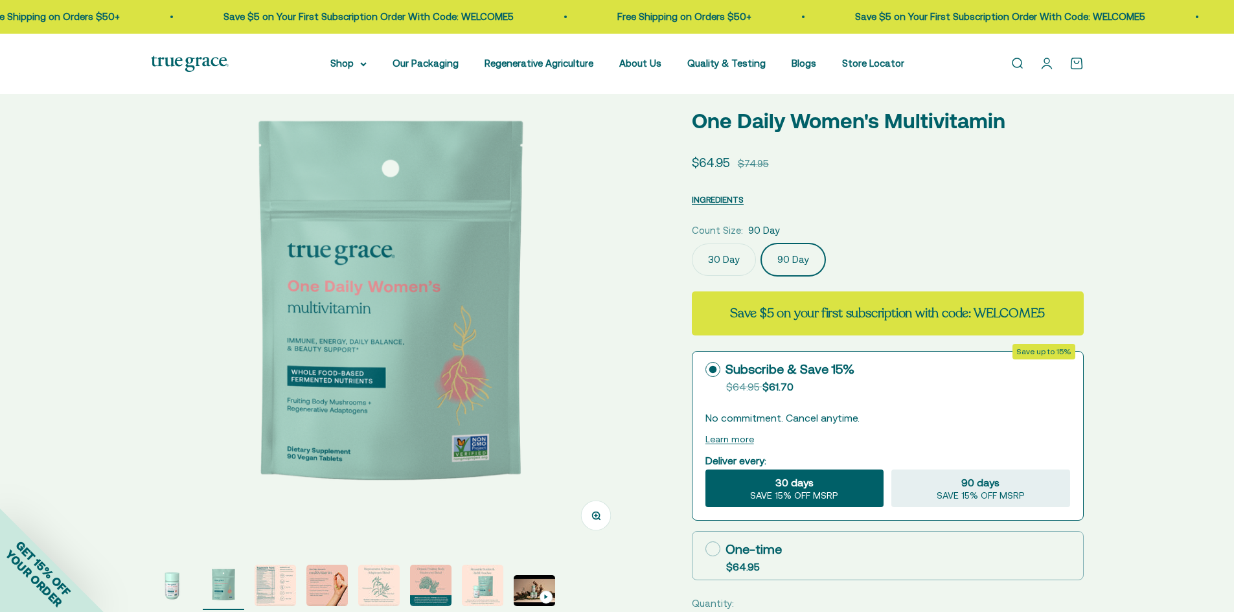
click at [735, 268] on label "30 Day" at bounding box center [724, 260] width 64 height 32
click at [692, 244] on input "30 Day" at bounding box center [691, 243] width 1 height 1
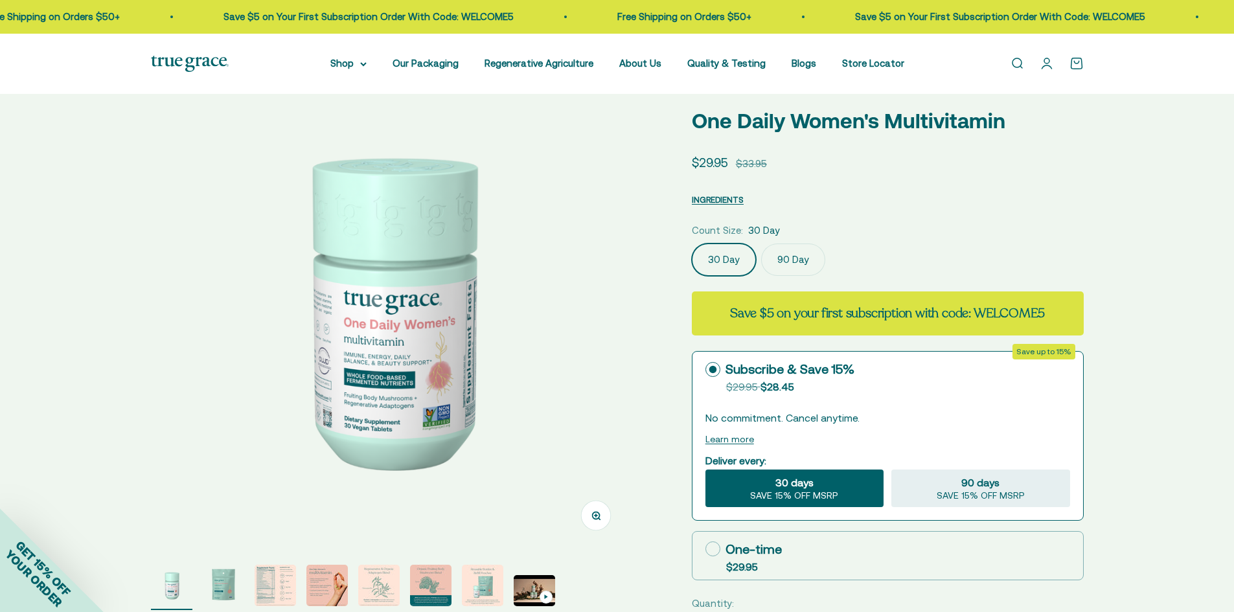
click at [1069, 181] on safe-sticky "13 reviews One Daily Women's Multivitamin Sale price $29.95 Regular price $33.9…" at bounding box center [888, 420] width 392 height 699
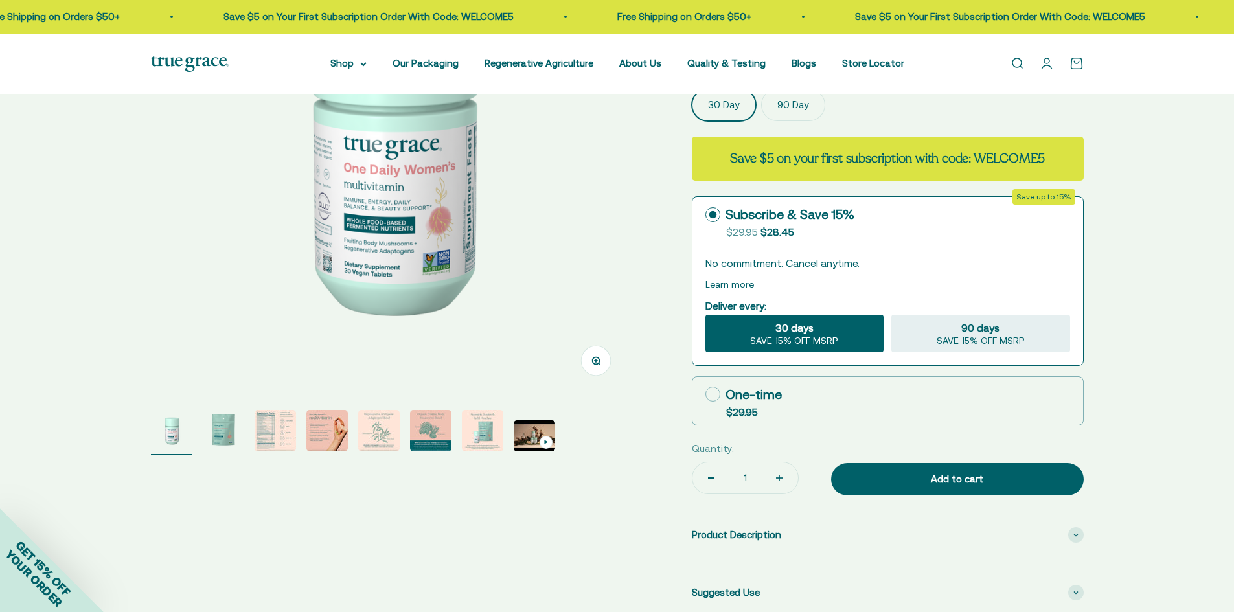
scroll to position [259, 0]
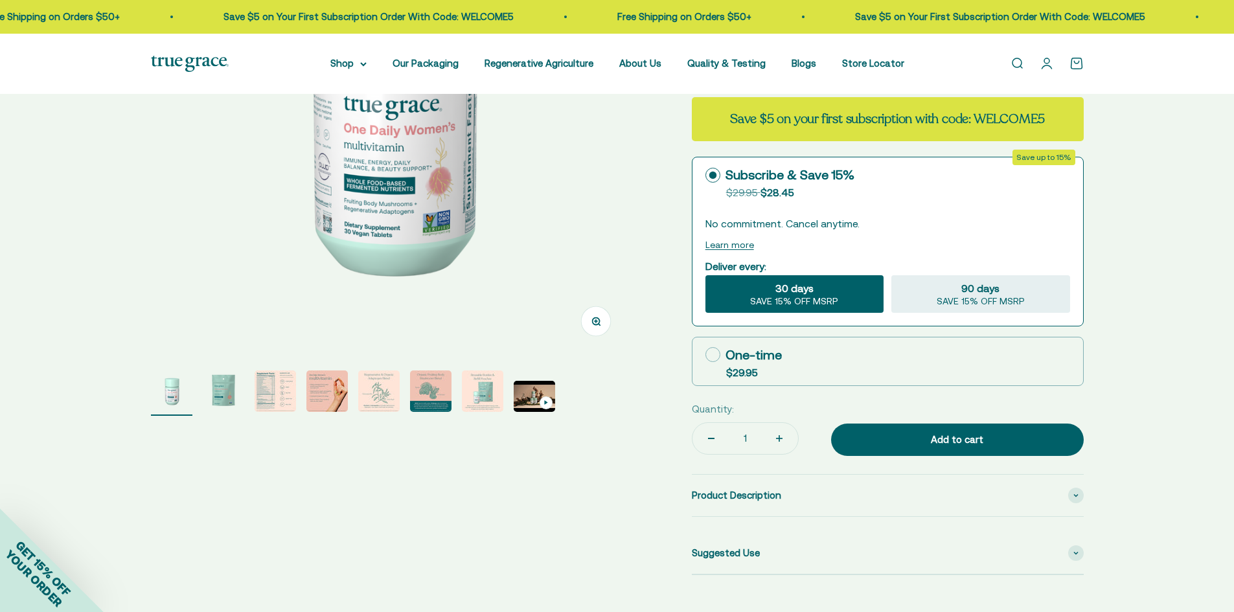
click at [280, 390] on img "Go to item 3" at bounding box center [275, 391] width 41 height 41
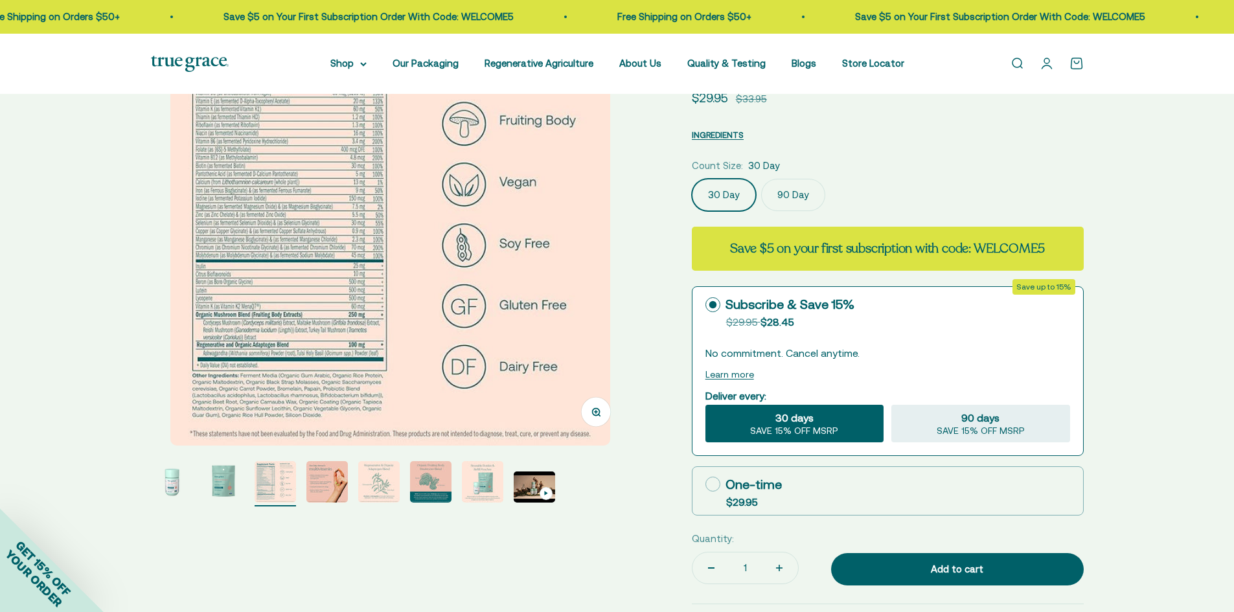
scroll to position [0, 0]
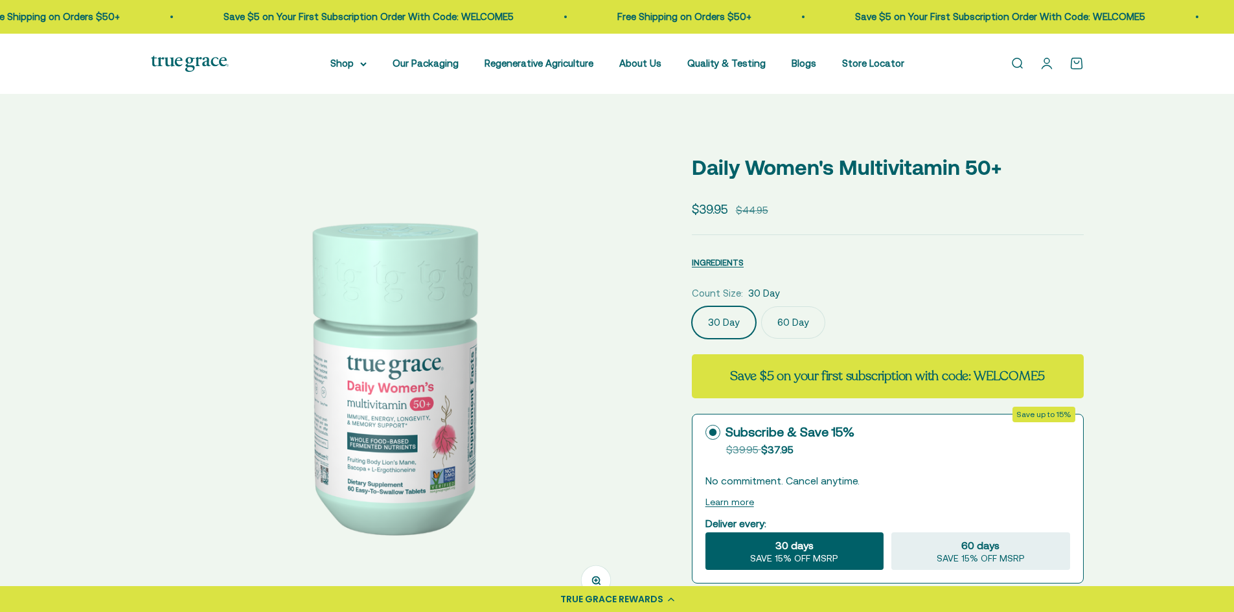
select select "3"
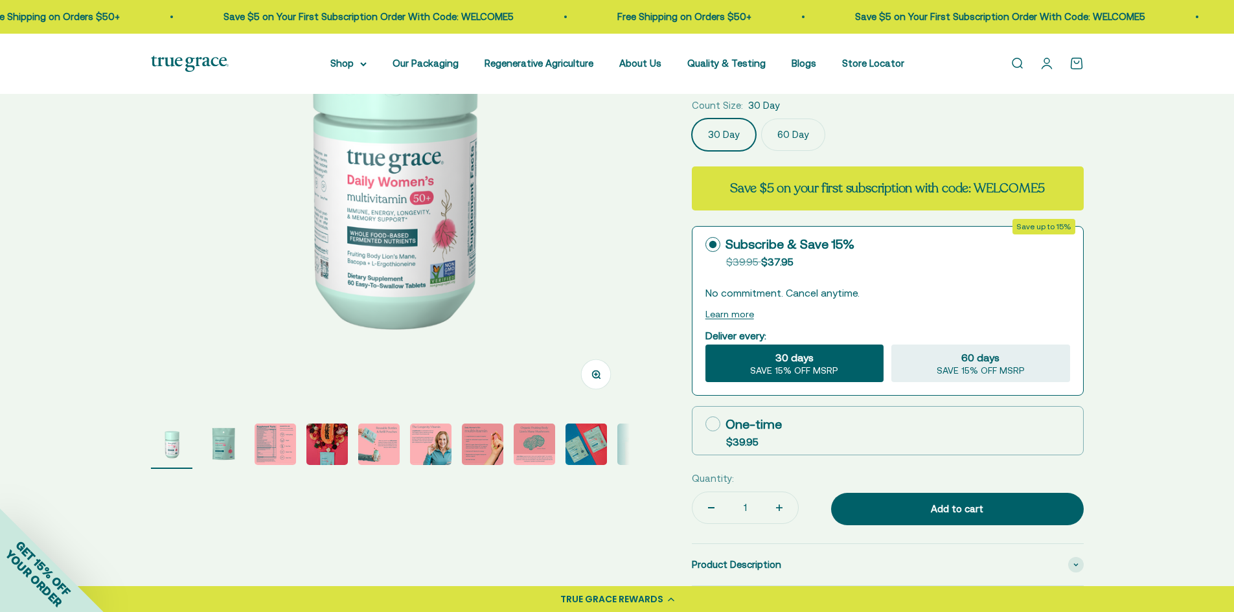
scroll to position [194, 0]
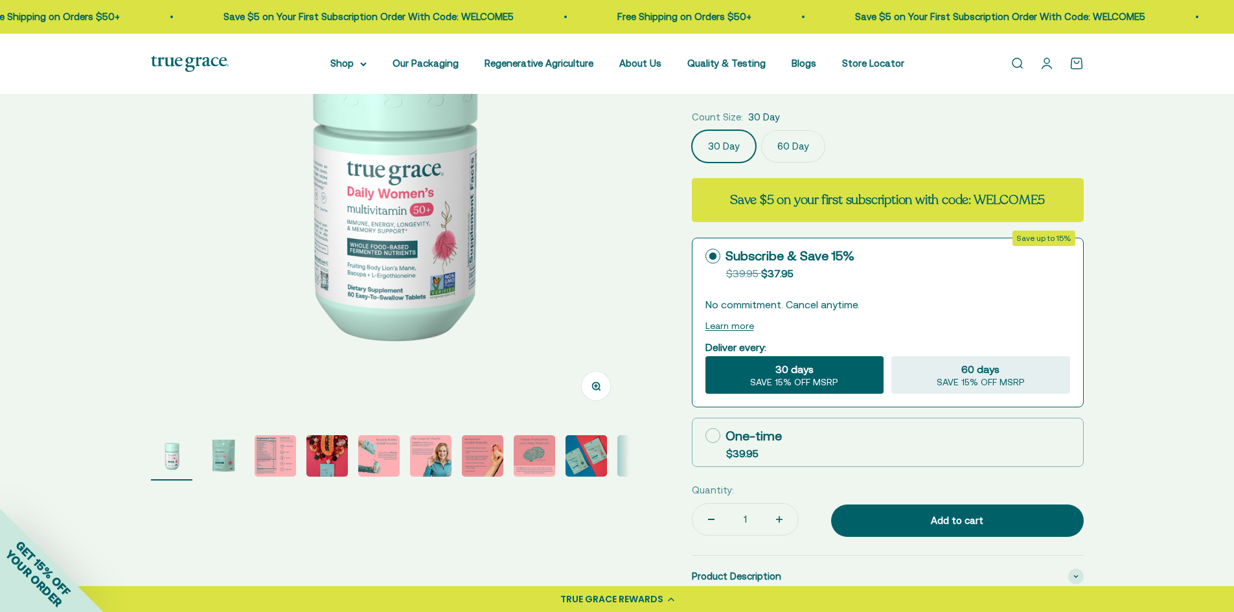
click at [262, 447] on img "Go to item 3" at bounding box center [275, 455] width 41 height 41
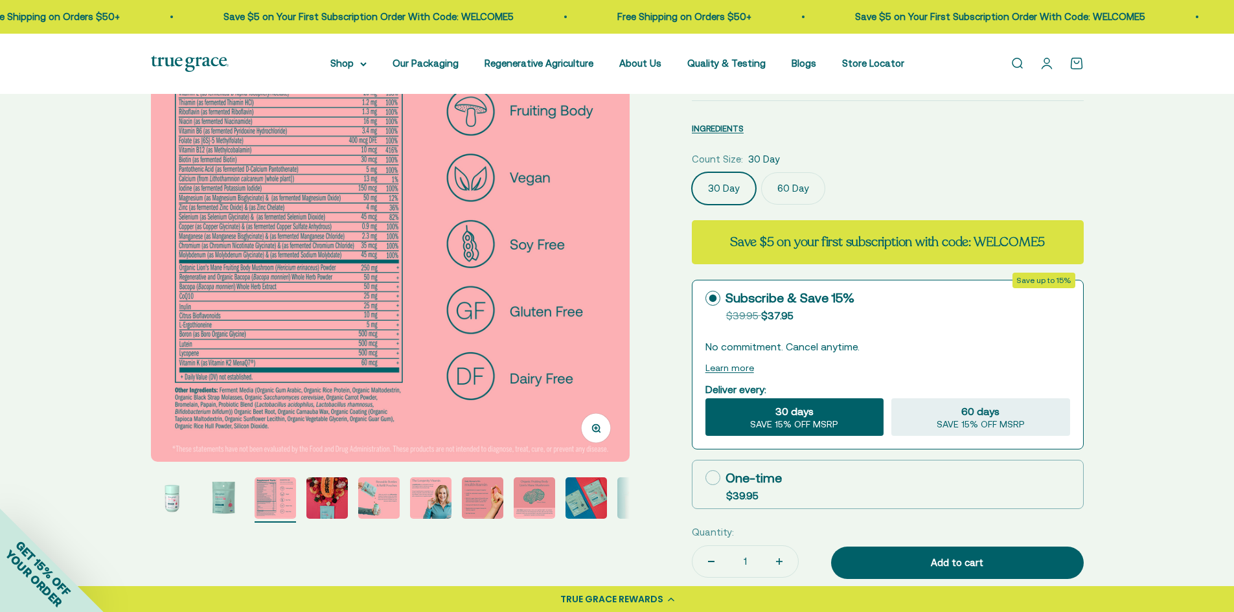
scroll to position [130, 0]
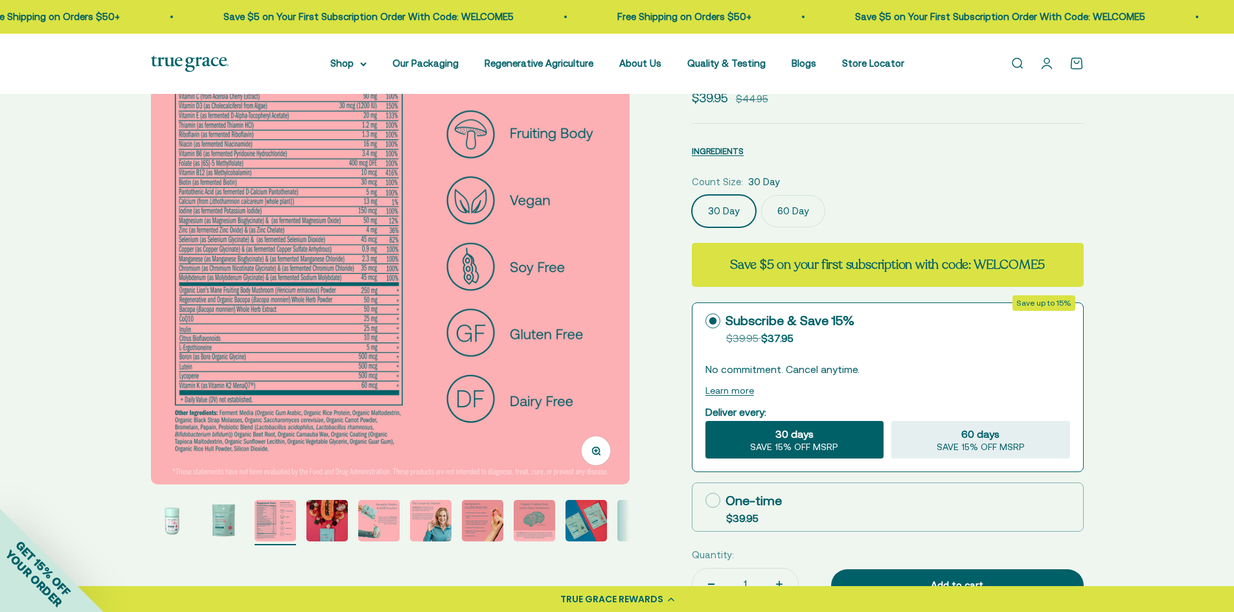
click at [334, 525] on img "Go to item 4" at bounding box center [326, 520] width 41 height 41
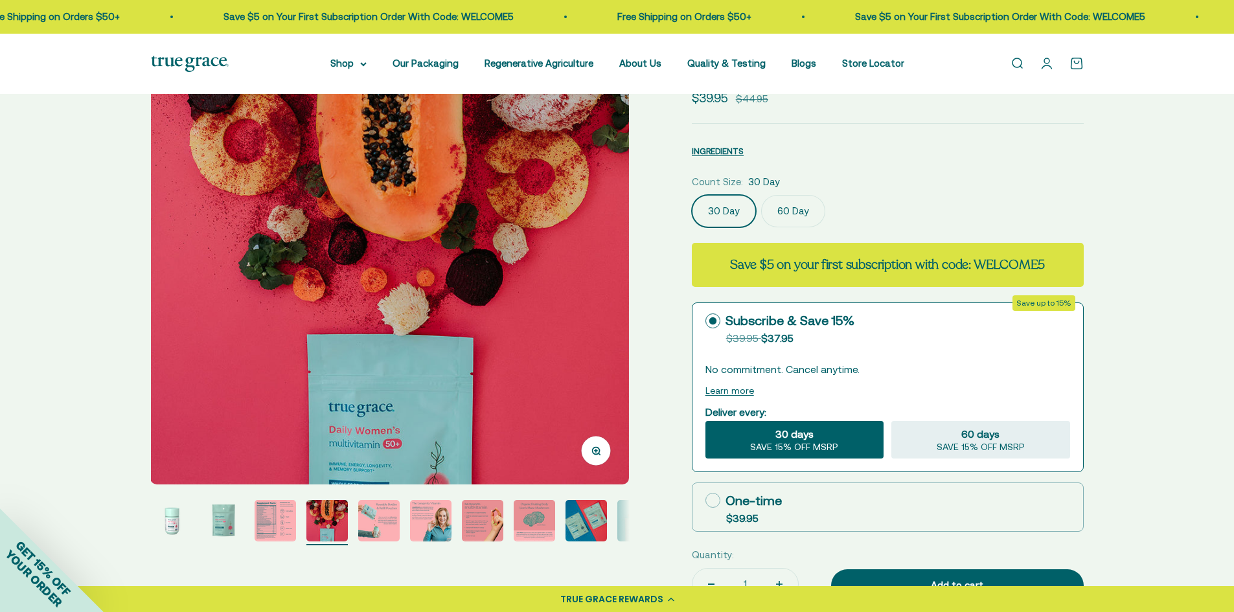
click at [374, 520] on img "Go to item 5" at bounding box center [378, 520] width 41 height 41
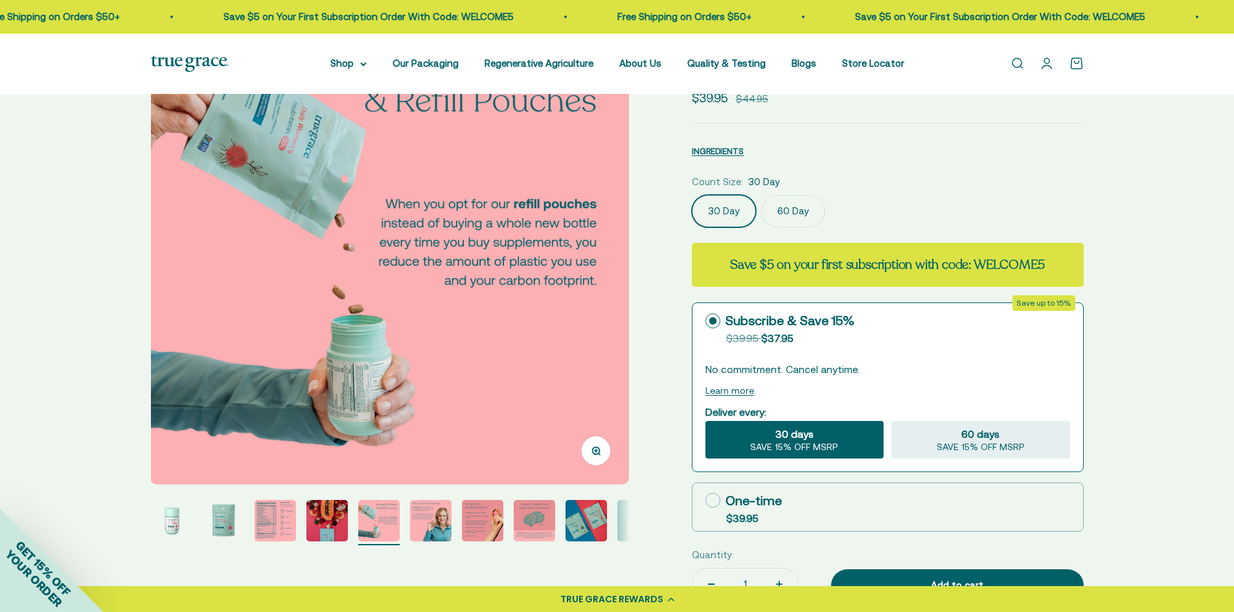
click at [457, 520] on page-dots at bounding box center [390, 522] width 479 height 45
click at [446, 520] on img "Go to item 6" at bounding box center [430, 520] width 41 height 41
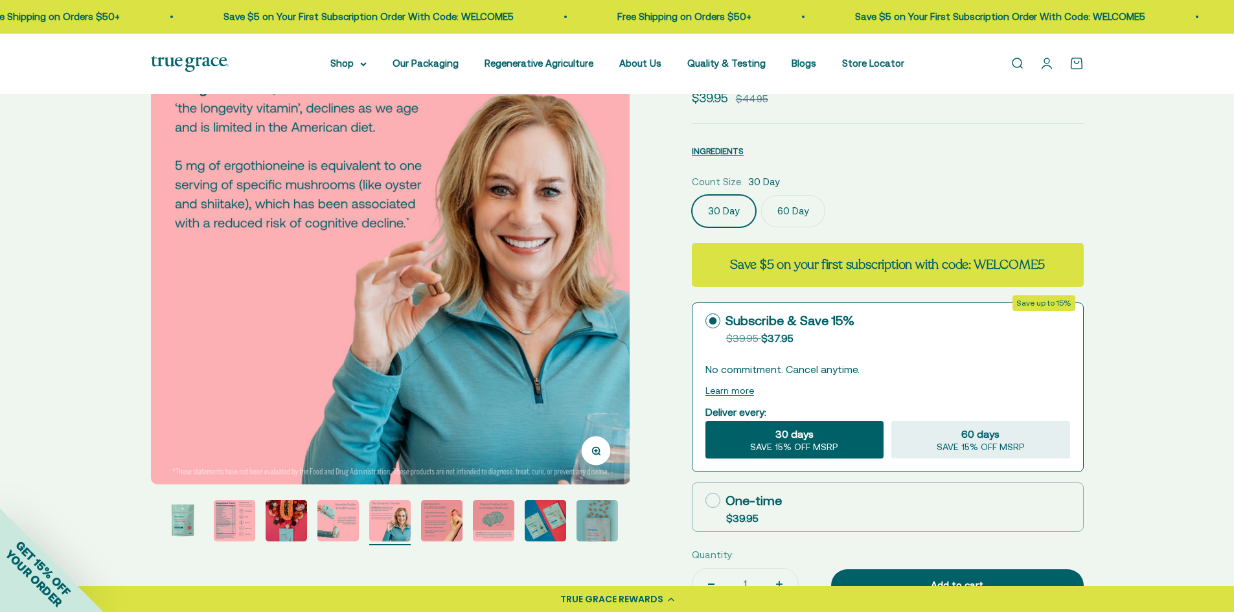
scroll to position [0, 2472]
click at [486, 513] on img "Go to item 8" at bounding box center [493, 520] width 41 height 41
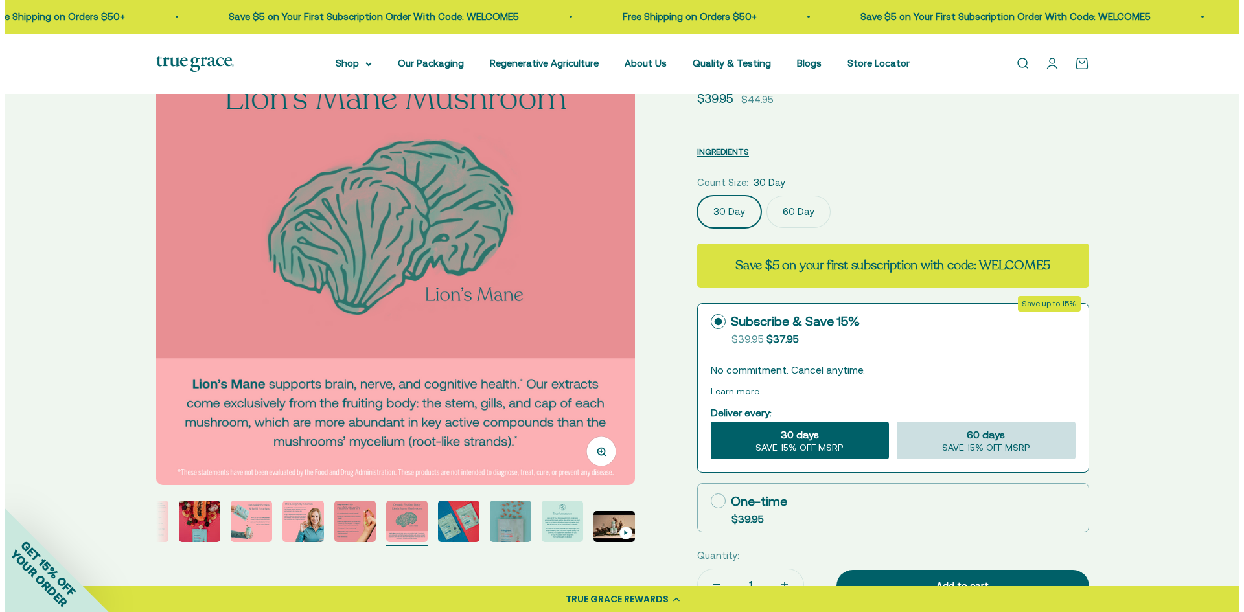
scroll to position [130, 0]
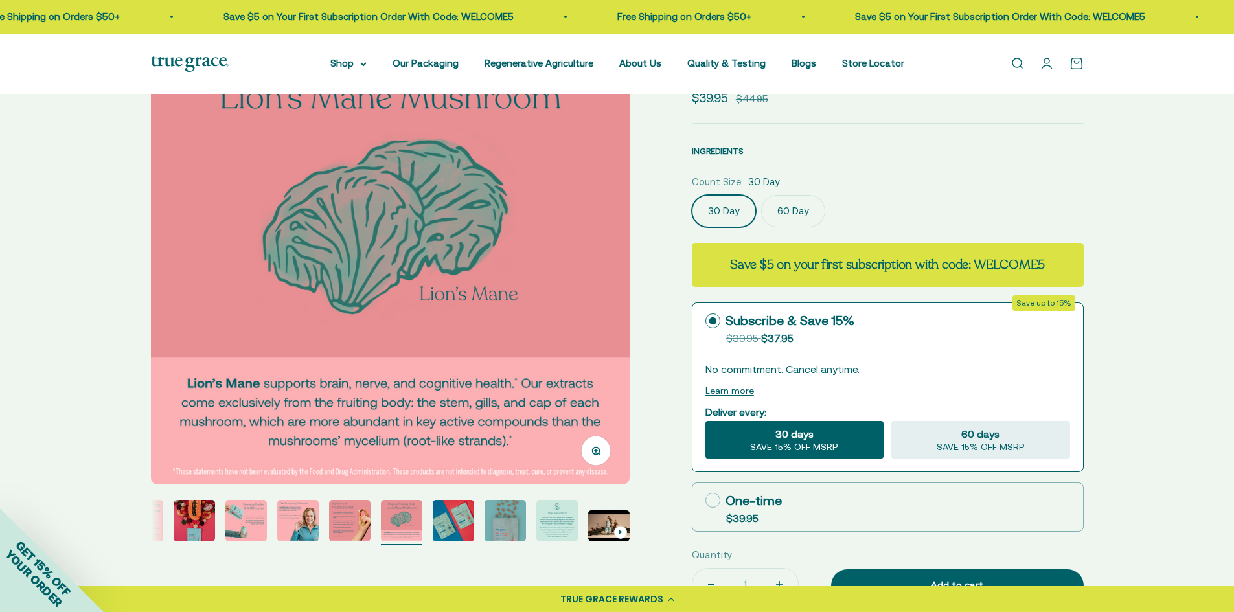
click at [740, 151] on span "INGREDIENTS" at bounding box center [718, 151] width 52 height 10
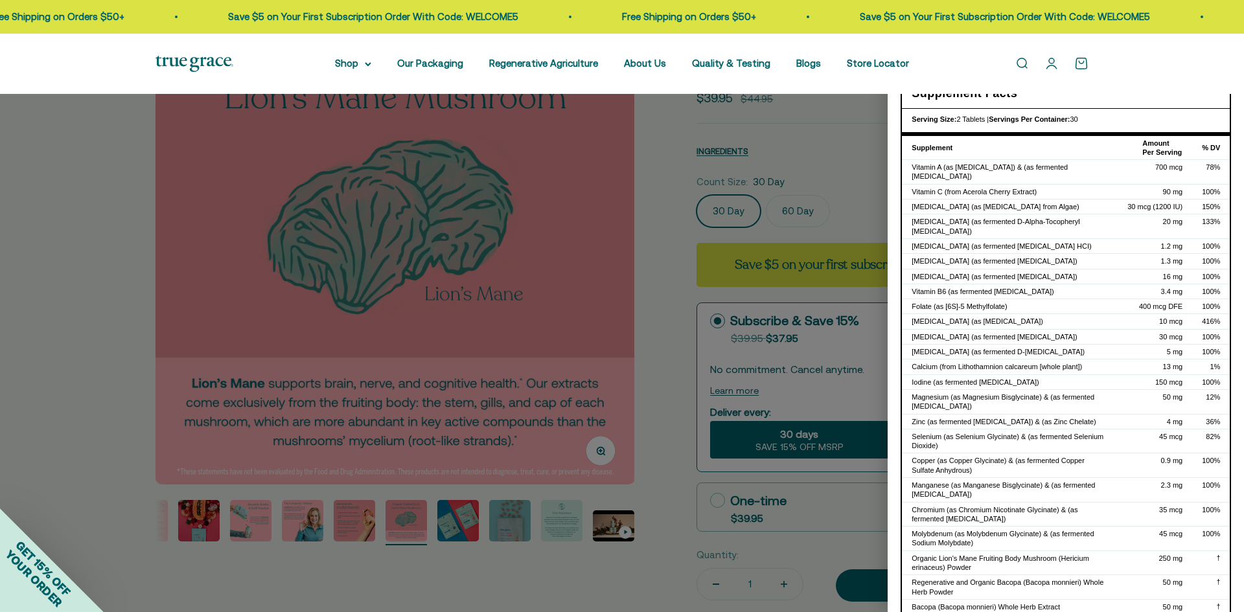
scroll to position [258, 0]
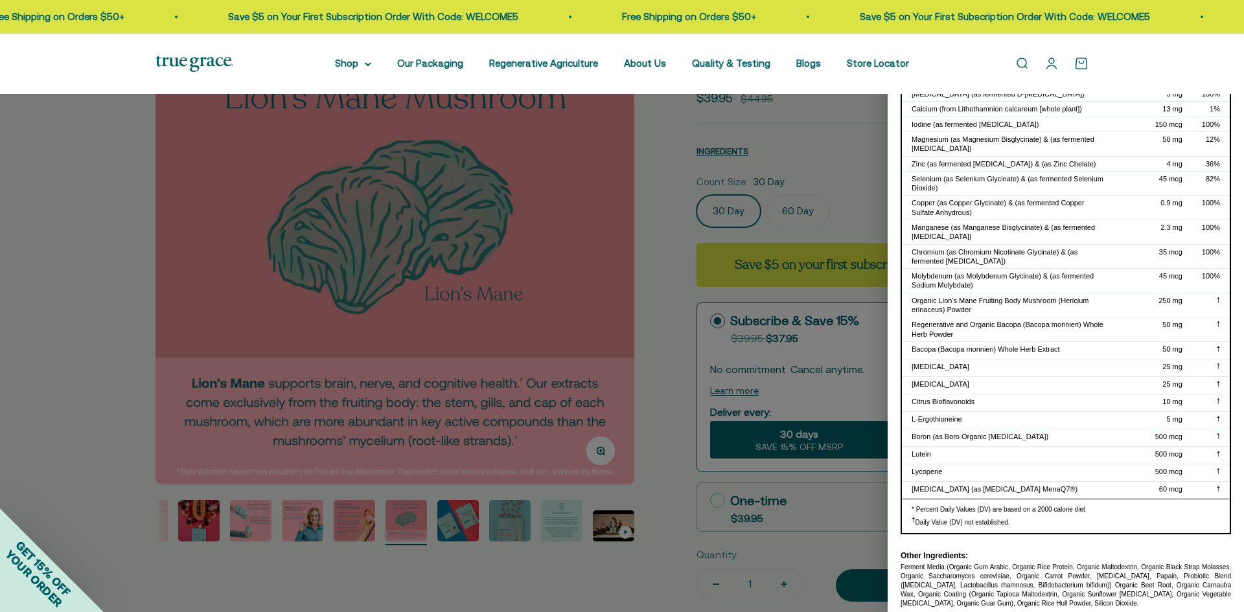
drag, startPoint x: 900, startPoint y: 556, endPoint x: 1147, endPoint y: 595, distance: 250.4
click at [1147, 595] on div "Supplement Facts Serving Size: 2 Tablets | Servings Per Container: 30 Supplemen…" at bounding box center [1065, 212] width 356 height 817
copy div "Ferment Media (Organic Gum Arabic, Organic Rice Protein, Organic Maltodextrin, …"
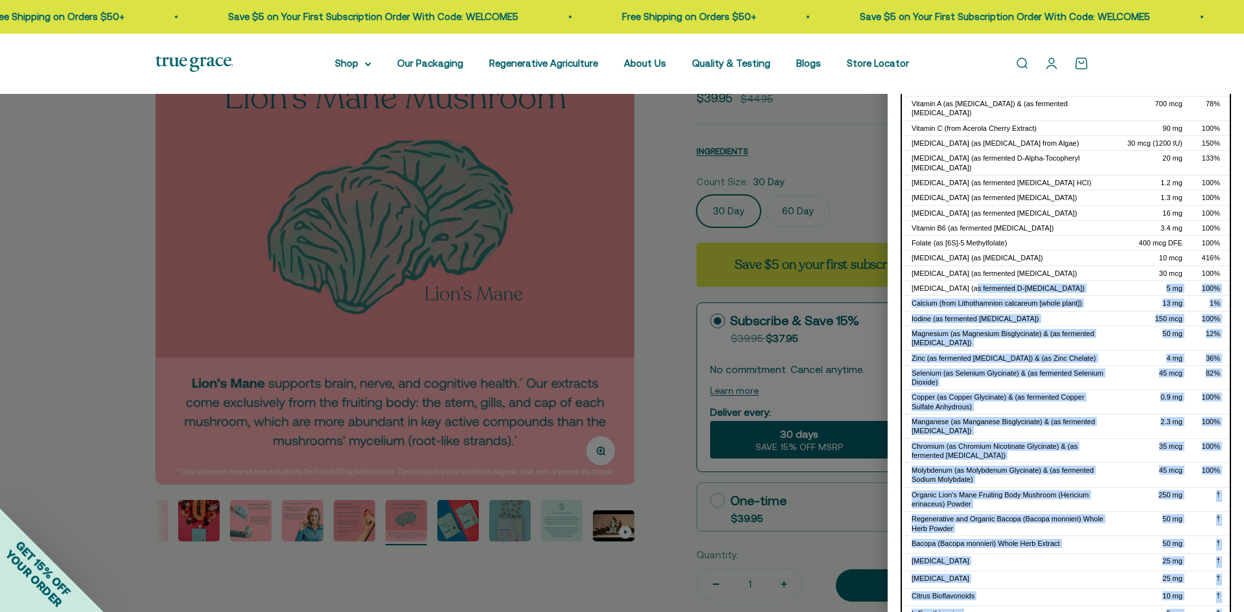
scroll to position [0, 0]
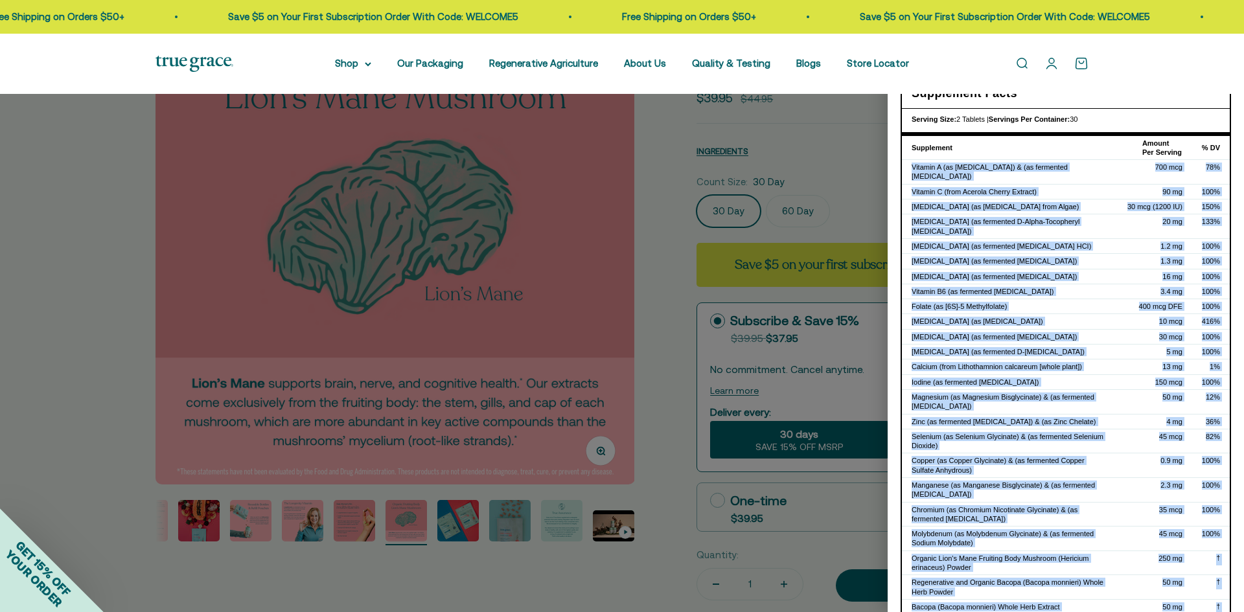
drag, startPoint x: 1172, startPoint y: 478, endPoint x: 913, endPoint y: 169, distance: 403.3
click at [913, 169] on tbody "Vitamin A (as [MEDICAL_DATA]) & (as fermented [MEDICAL_DATA]) 700 mcg 78% Vitam…" at bounding box center [1066, 458] width 328 height 597
copy tbody "Vitamin A (as [MEDICAL_DATA]) & (as fermented [MEDICAL_DATA]) 700 mcg 78% Vitam…"
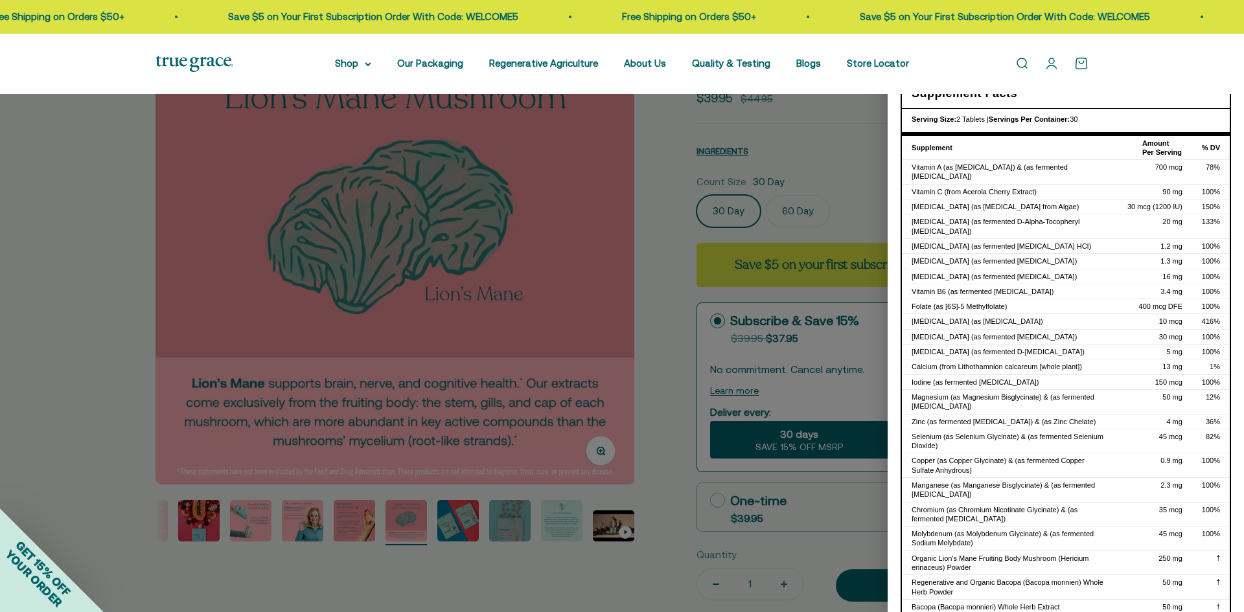
click at [98, 334] on div at bounding box center [622, 306] width 1244 height 612
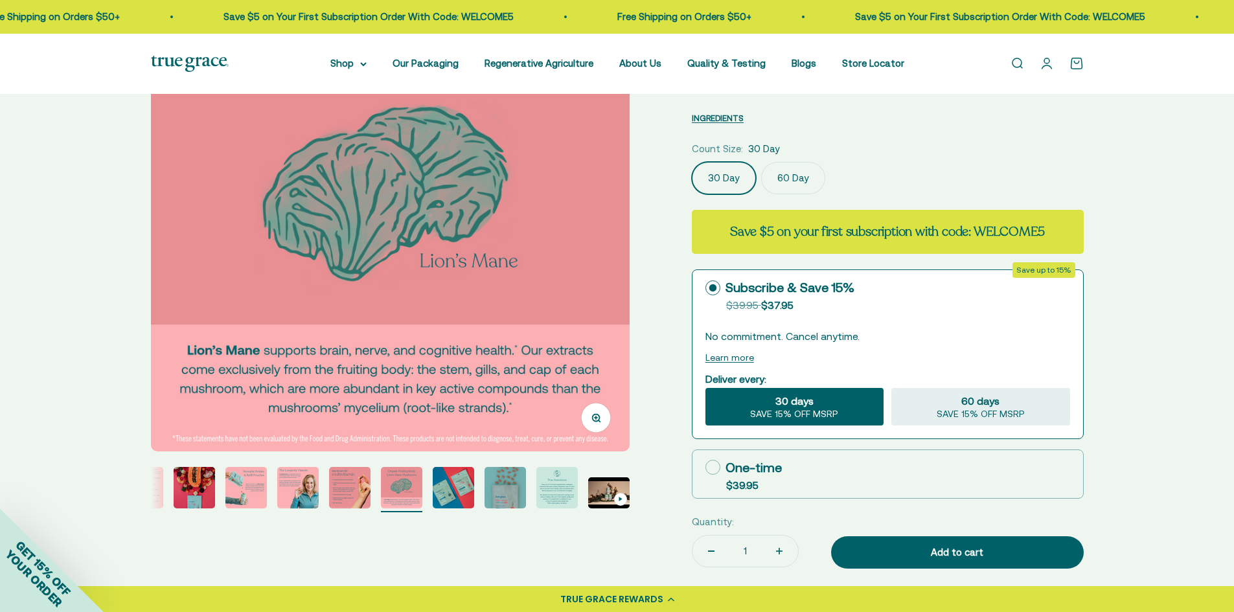
scroll to position [259, 0]
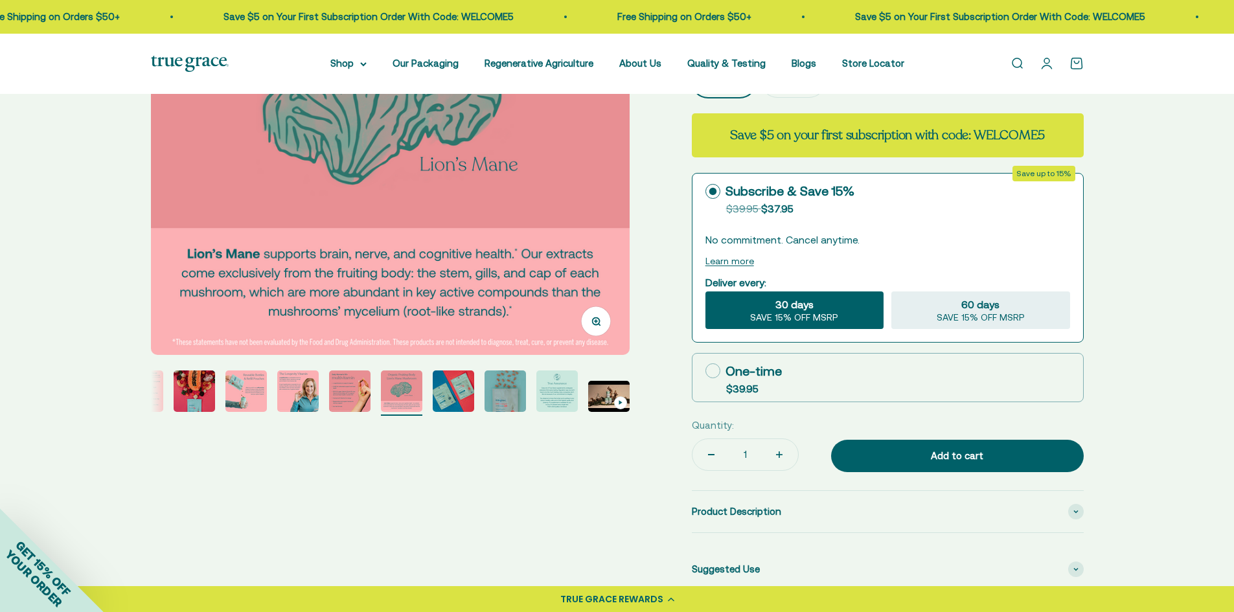
click at [459, 415] on button "Go to item 9" at bounding box center [453, 393] width 41 height 45
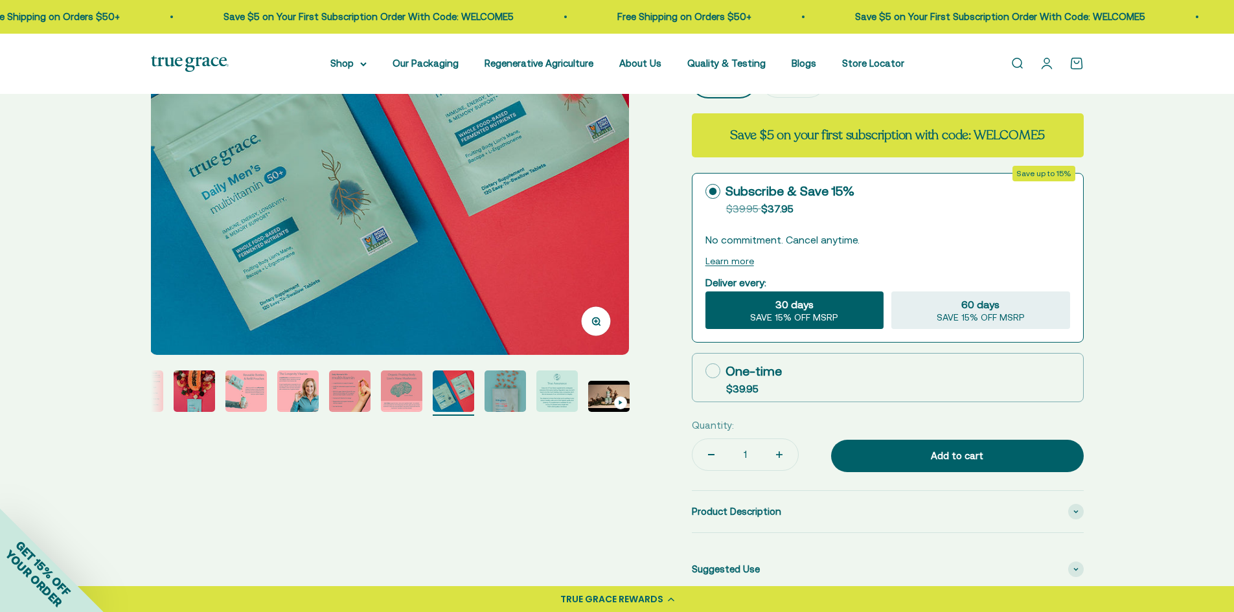
click at [161, 399] on img "Go to item 3" at bounding box center [142, 391] width 41 height 41
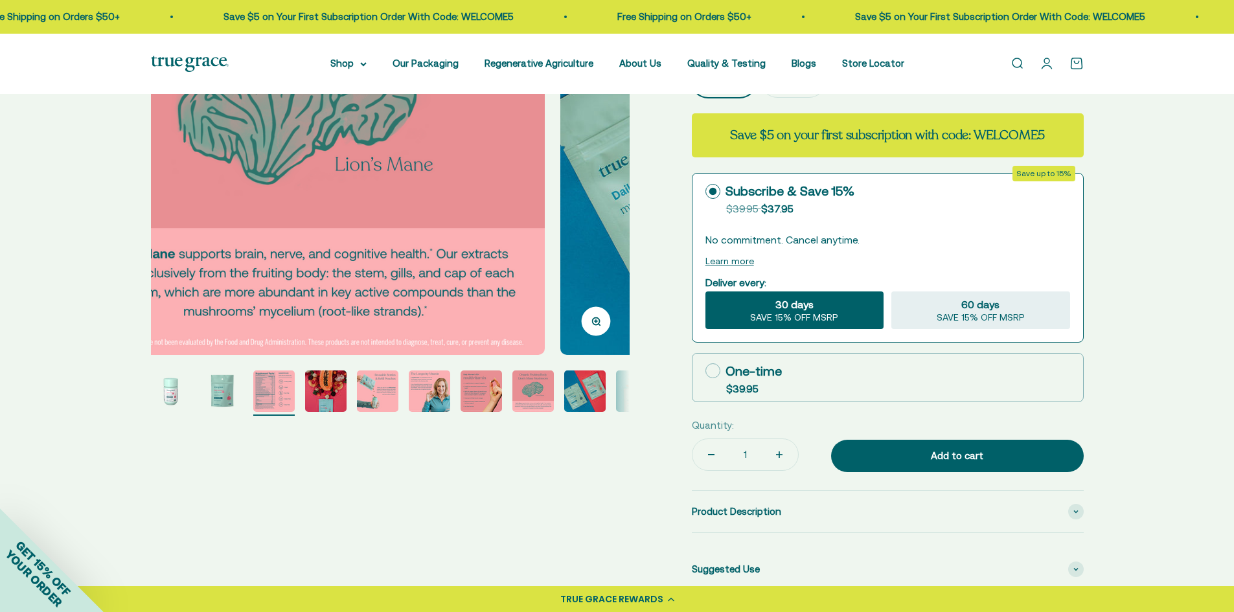
scroll to position [0, 0]
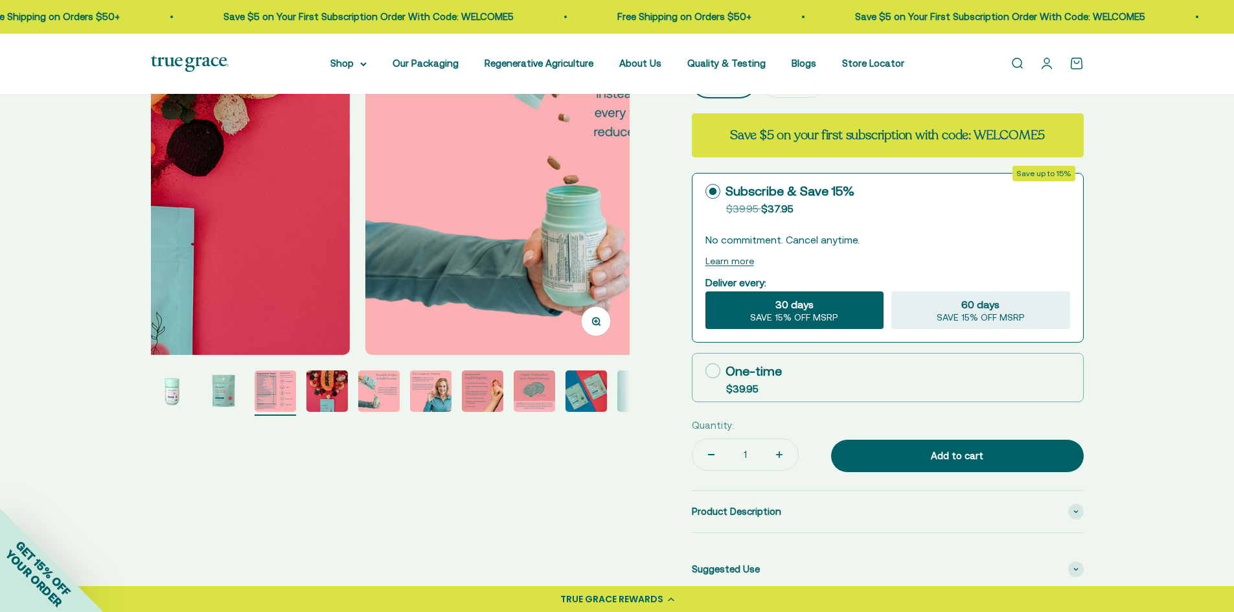
click at [161, 399] on img "Go to item 1" at bounding box center [171, 391] width 41 height 41
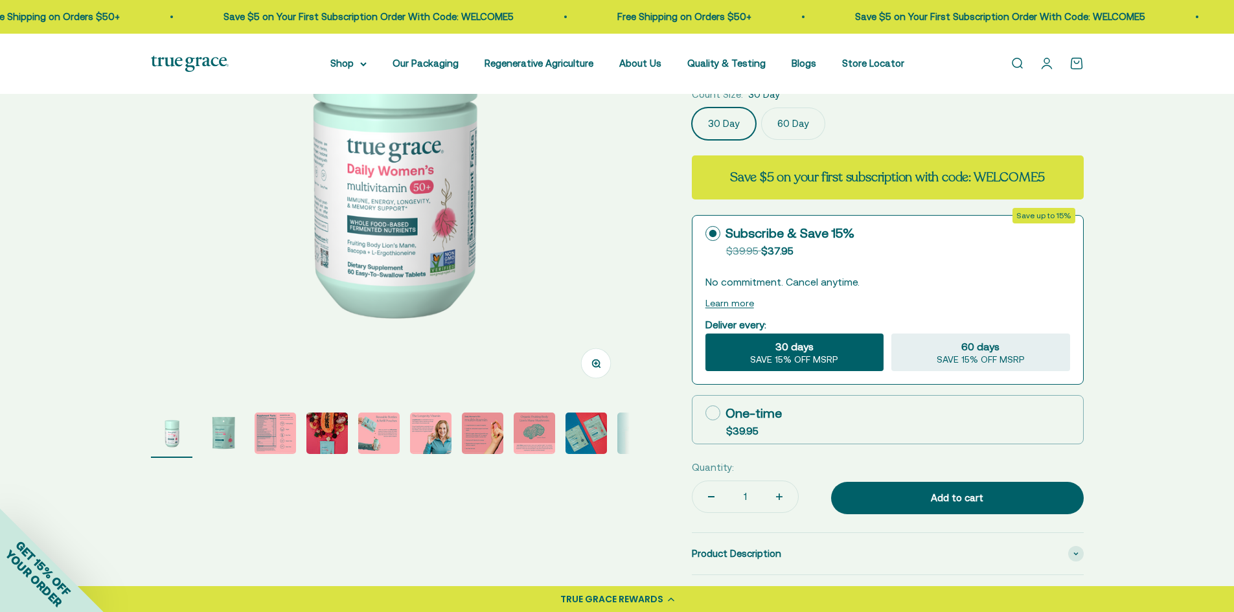
scroll to position [130, 0]
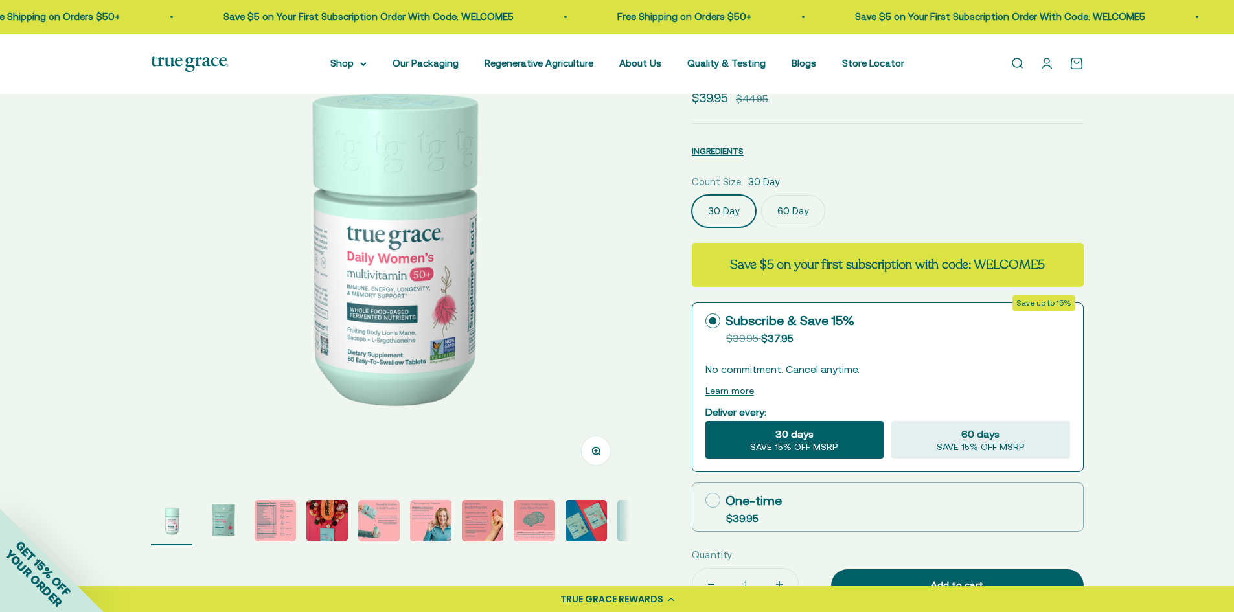
click at [772, 201] on label "60 Day" at bounding box center [793, 211] width 64 height 32
click at [692, 195] on input "60 Day" at bounding box center [691, 194] width 1 height 1
